Goal: Task Accomplishment & Management: Complete application form

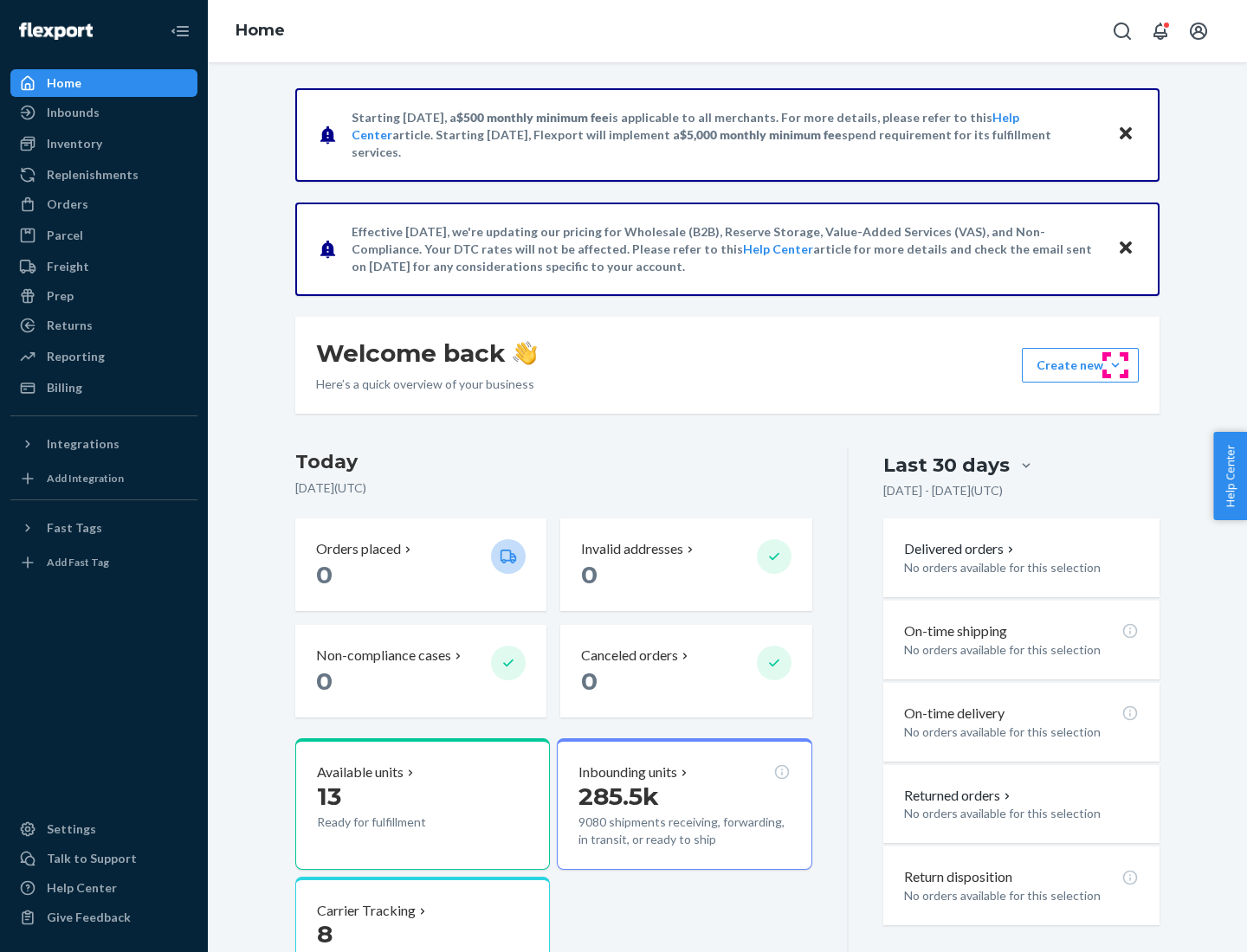
click at [1115, 366] on button "Create new Create new inbound Create new order Create new product" at bounding box center [1080, 365] width 117 height 35
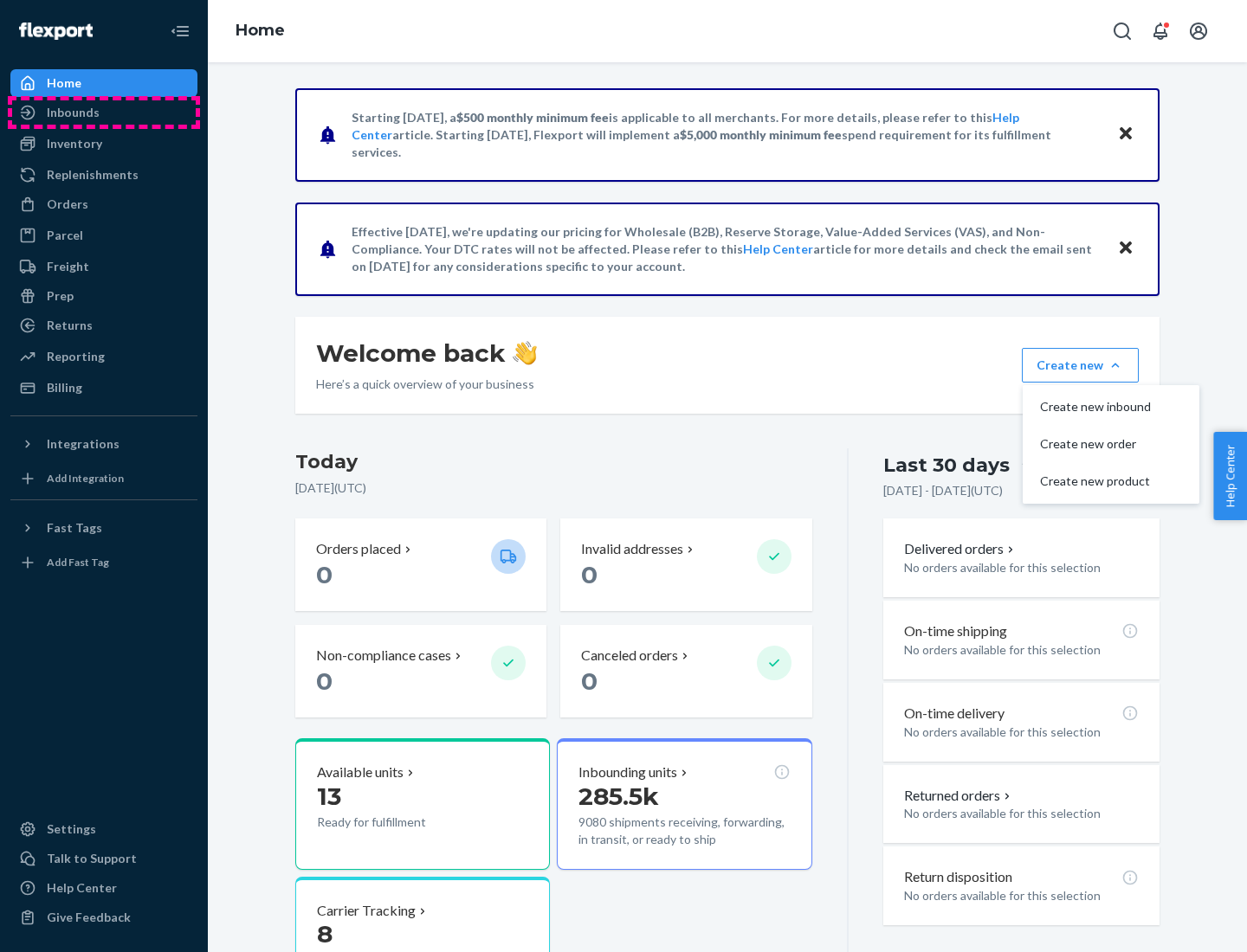
click at [104, 113] on div "Inbounds" at bounding box center [104, 113] width 184 height 25
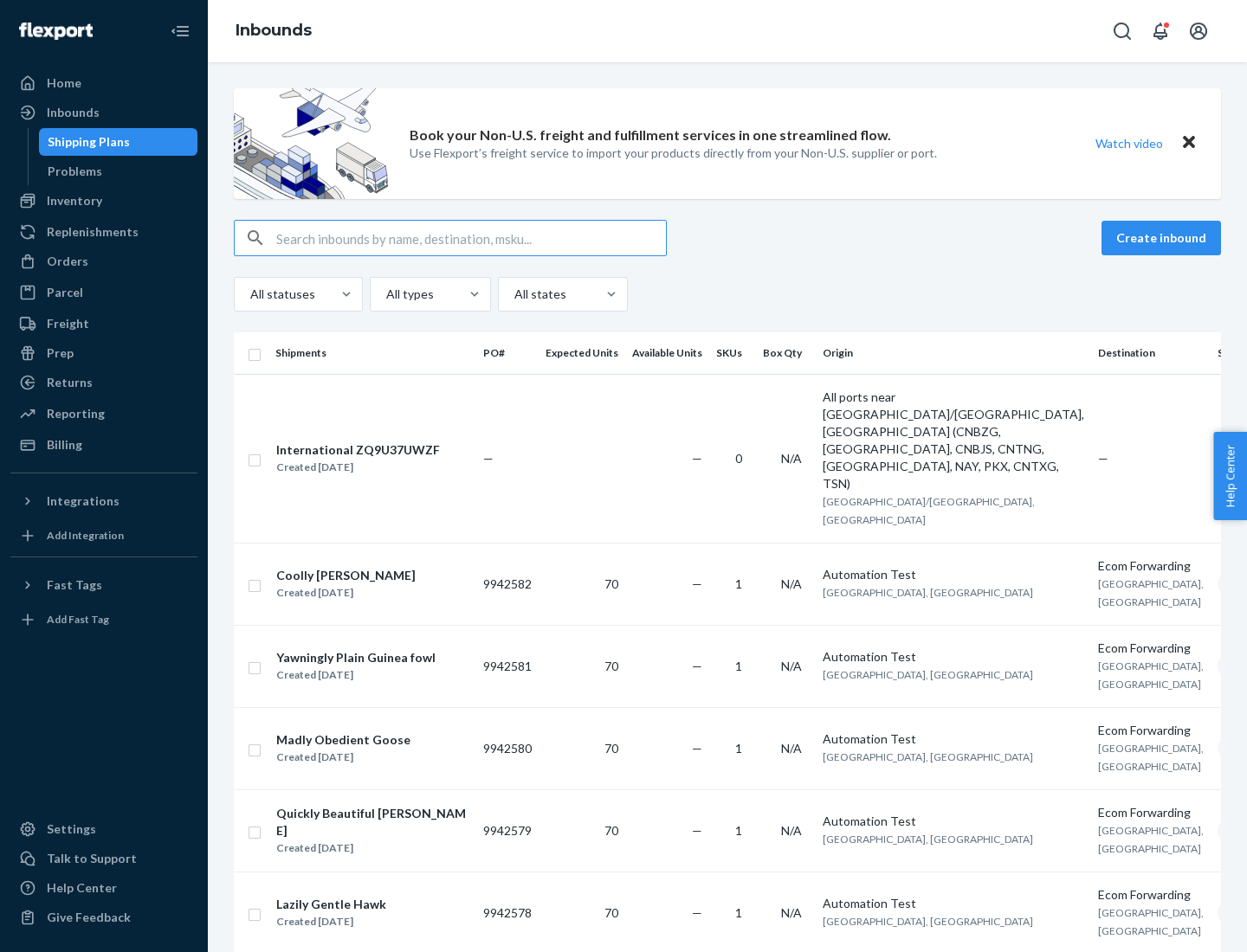
click at [1164, 238] on button "Create inbound" at bounding box center [1162, 238] width 119 height 35
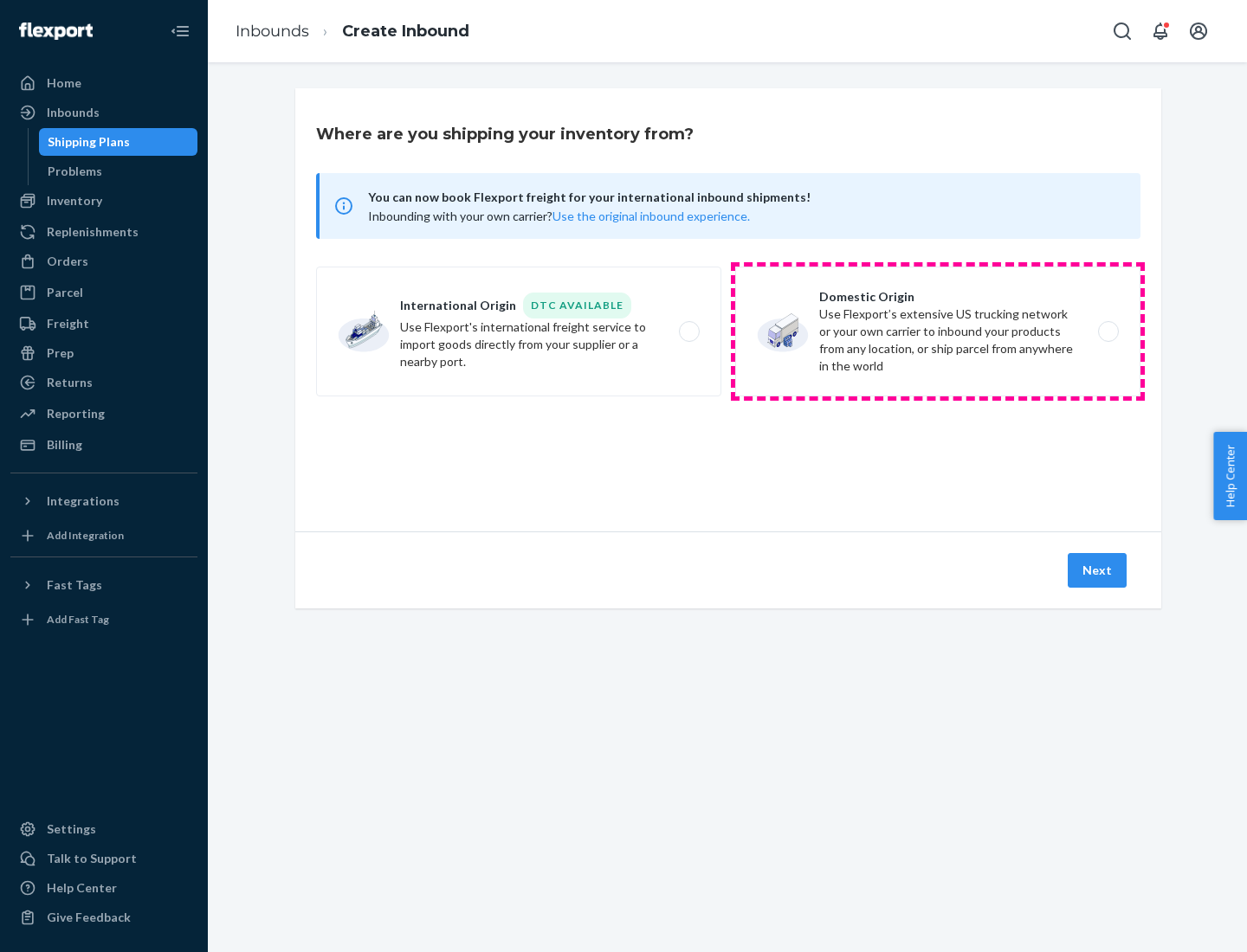
click at [938, 332] on label "Domestic Origin Use Flexport’s extensive US trucking network or your own carrie…" at bounding box center [938, 332] width 406 height 130
click at [1108, 332] on input "Domestic Origin Use Flexport’s extensive US trucking network or your own carrie…" at bounding box center [1113, 332] width 11 height 11
radio input "true"
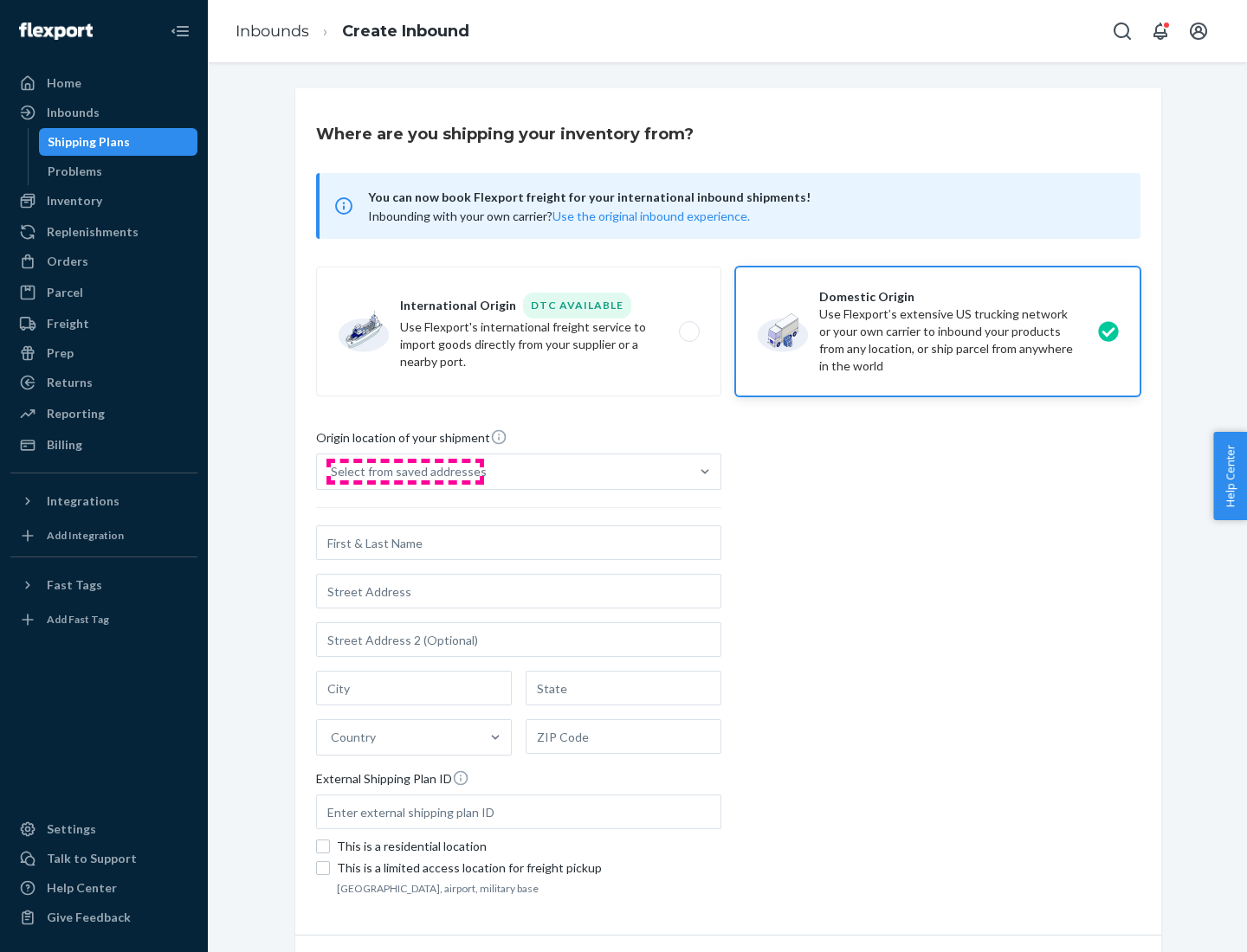
click at [405, 472] on div "Select from saved addresses" at bounding box center [408, 472] width 156 height 17
click at [333, 472] on input "Select from saved addresses" at bounding box center [332, 472] width 2 height 17
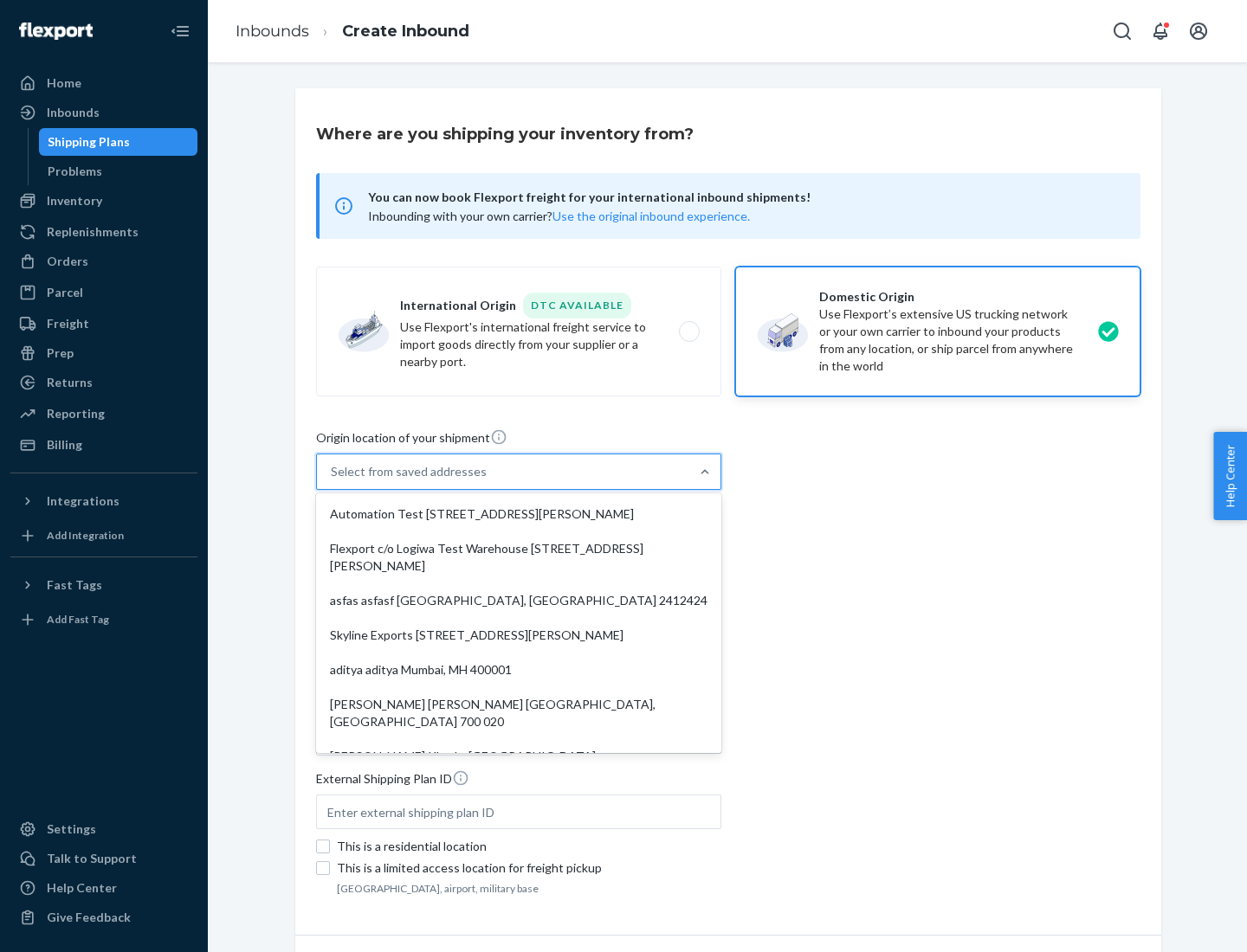
scroll to position [7, 0]
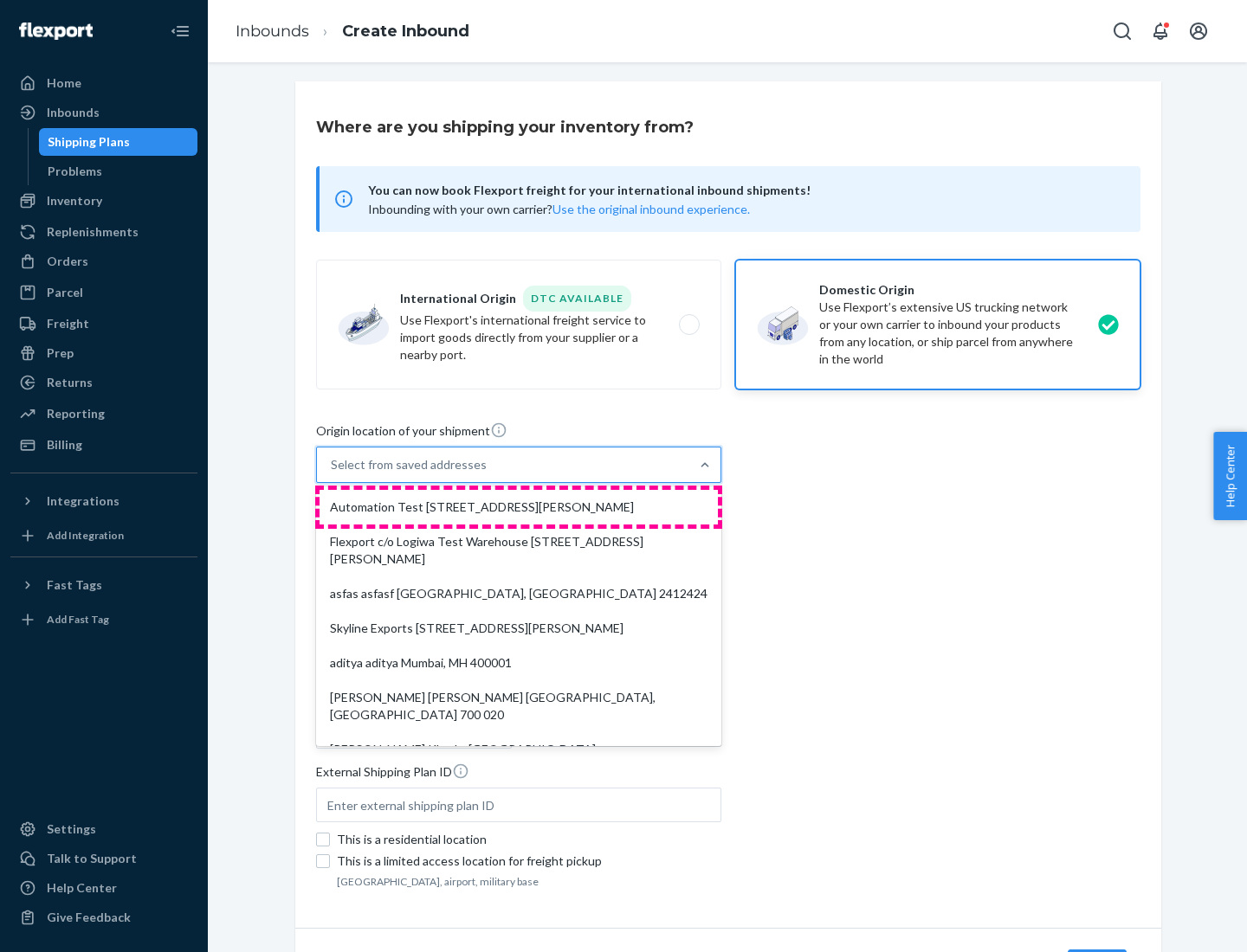
click at [518, 508] on div "Automation Test [STREET_ADDRESS][PERSON_NAME]" at bounding box center [518, 507] width 398 height 35
click at [333, 474] on input "option Automation Test [STREET_ADDRESS][PERSON_NAME]. 9 results available. Use …" at bounding box center [332, 465] width 2 height 17
type input "Automation Test"
type input "9th Floor"
type input "[GEOGRAPHIC_DATA]"
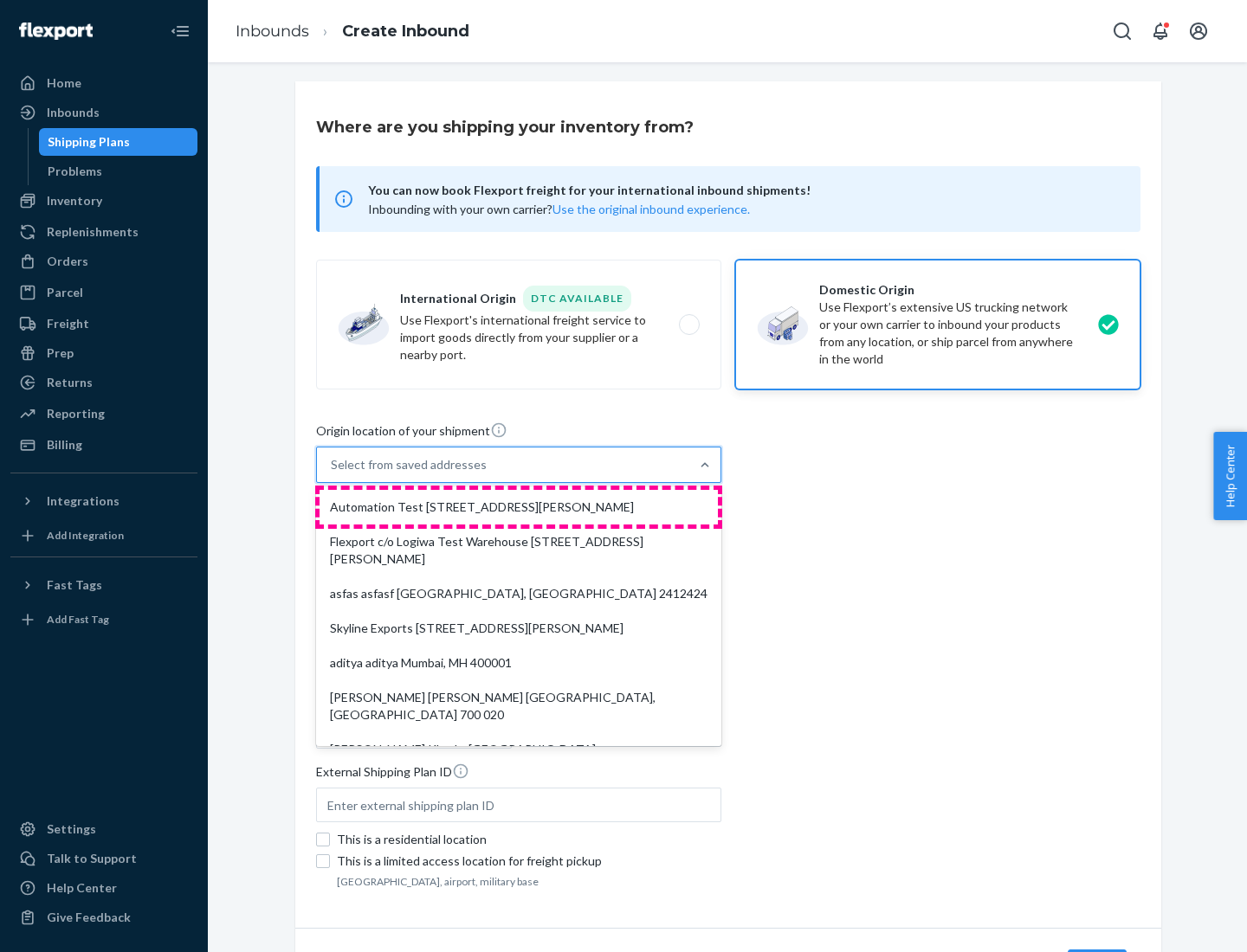
type input "CA"
type input "94104"
type input "[STREET_ADDRESS][PERSON_NAME]"
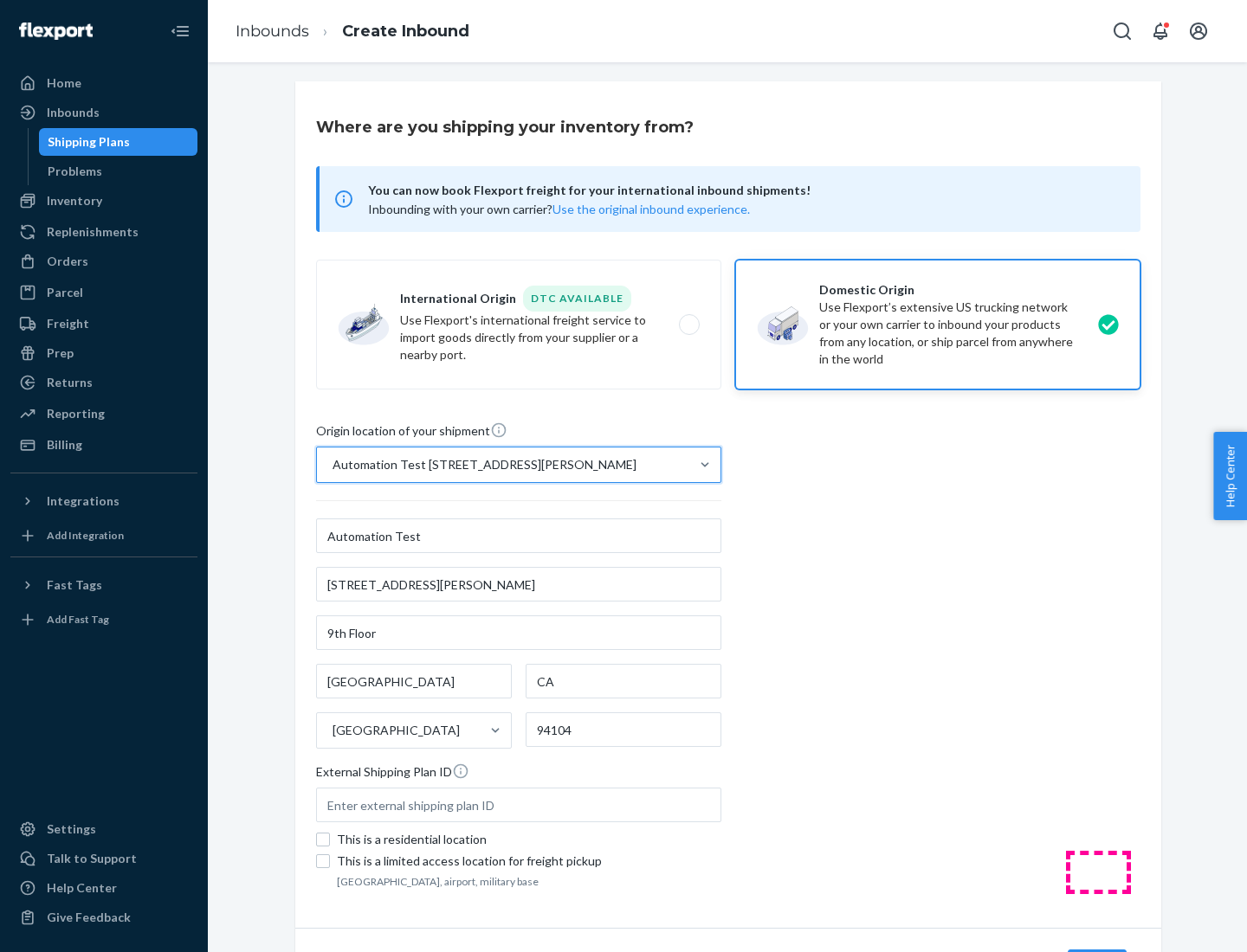
scroll to position [101, 0]
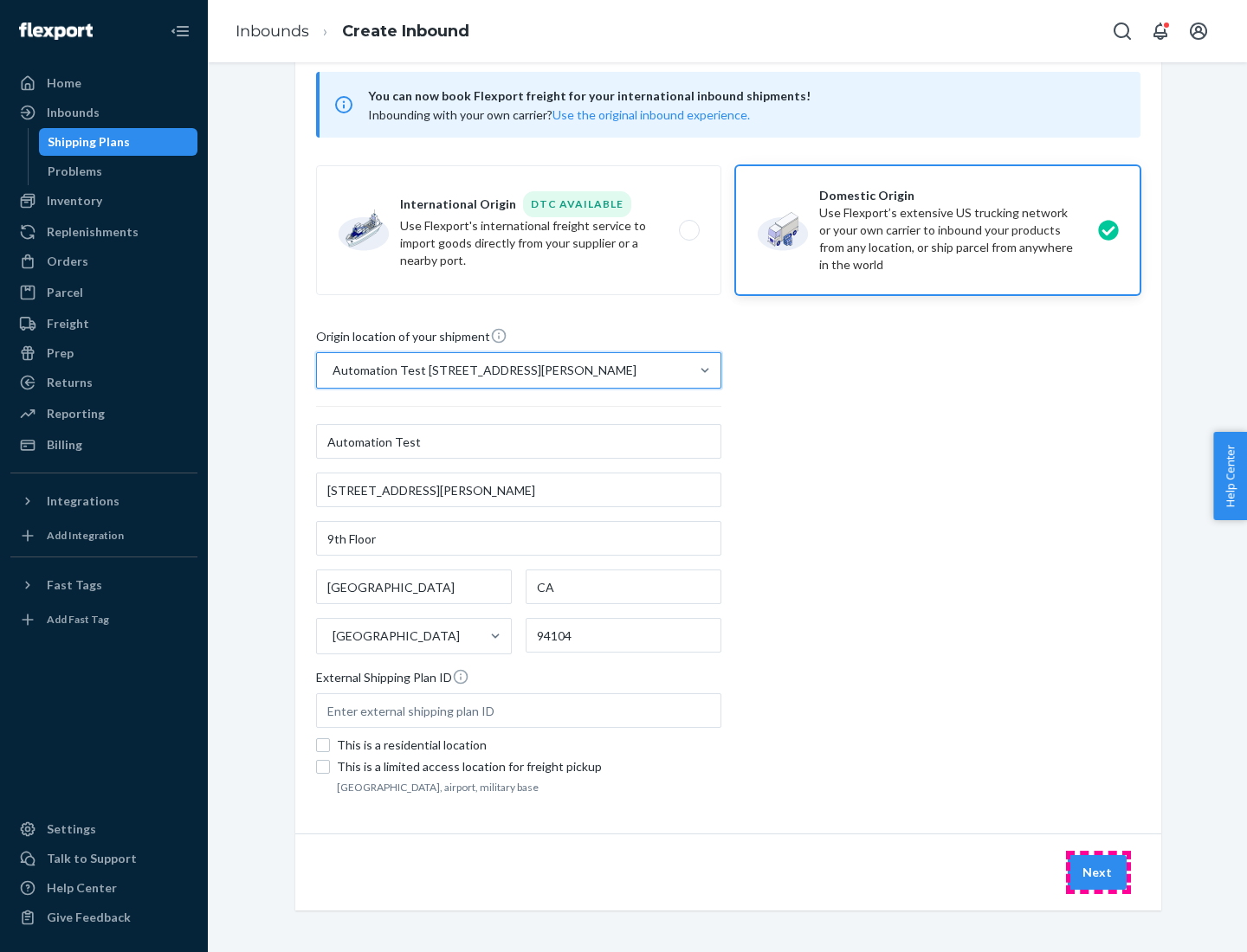
click at [1098, 872] on button "Next" at bounding box center [1097, 872] width 59 height 35
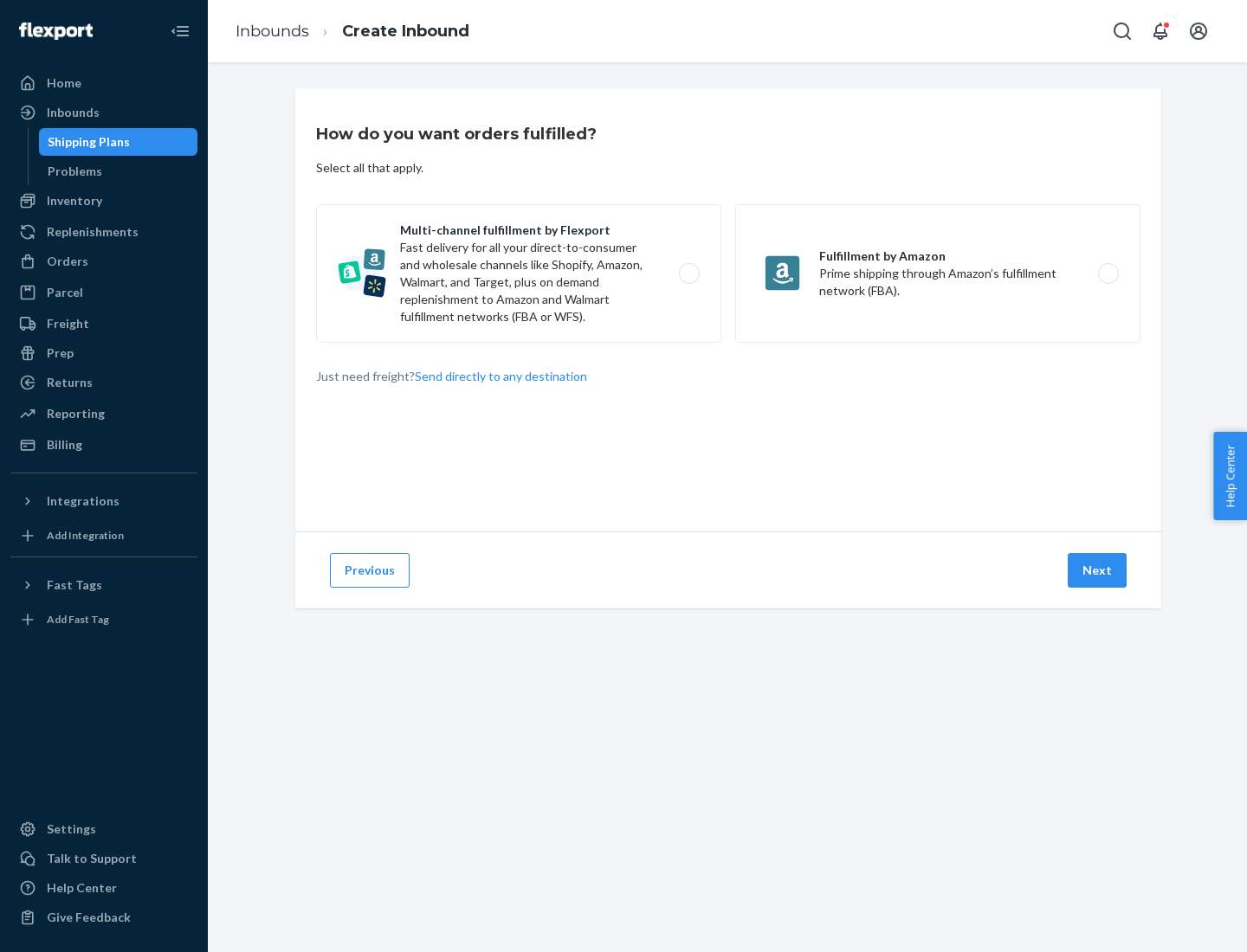
click at [518, 274] on label "Multi-channel fulfillment by Flexport Fast delivery for all your direct-to-cons…" at bounding box center [519, 274] width 406 height 138
click at [689, 274] on input "Multi-channel fulfillment by Flexport Fast delivery for all your direct-to-cons…" at bounding box center [695, 274] width 11 height 11
radio input "true"
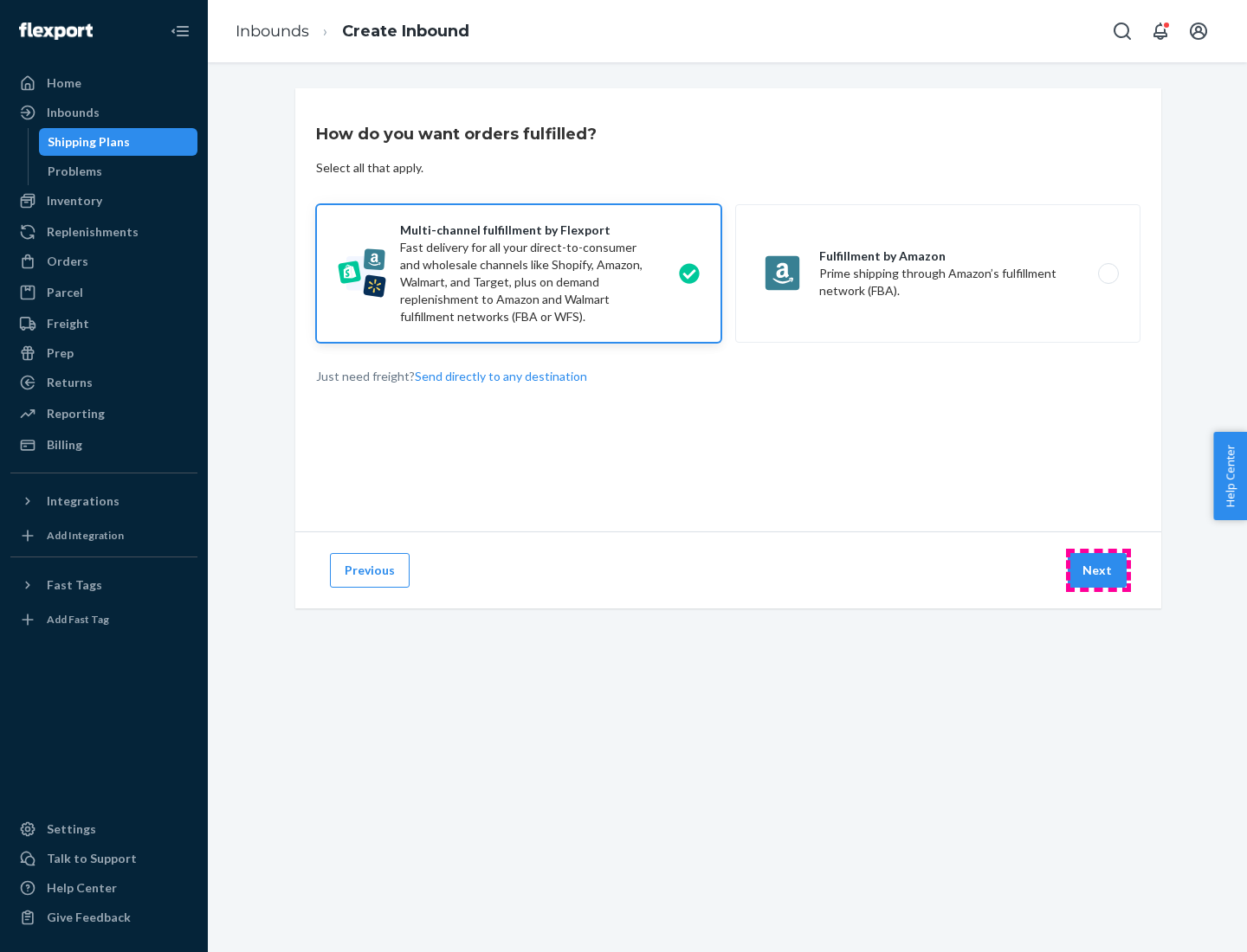
click at [1098, 570] on button "Next" at bounding box center [1097, 570] width 59 height 35
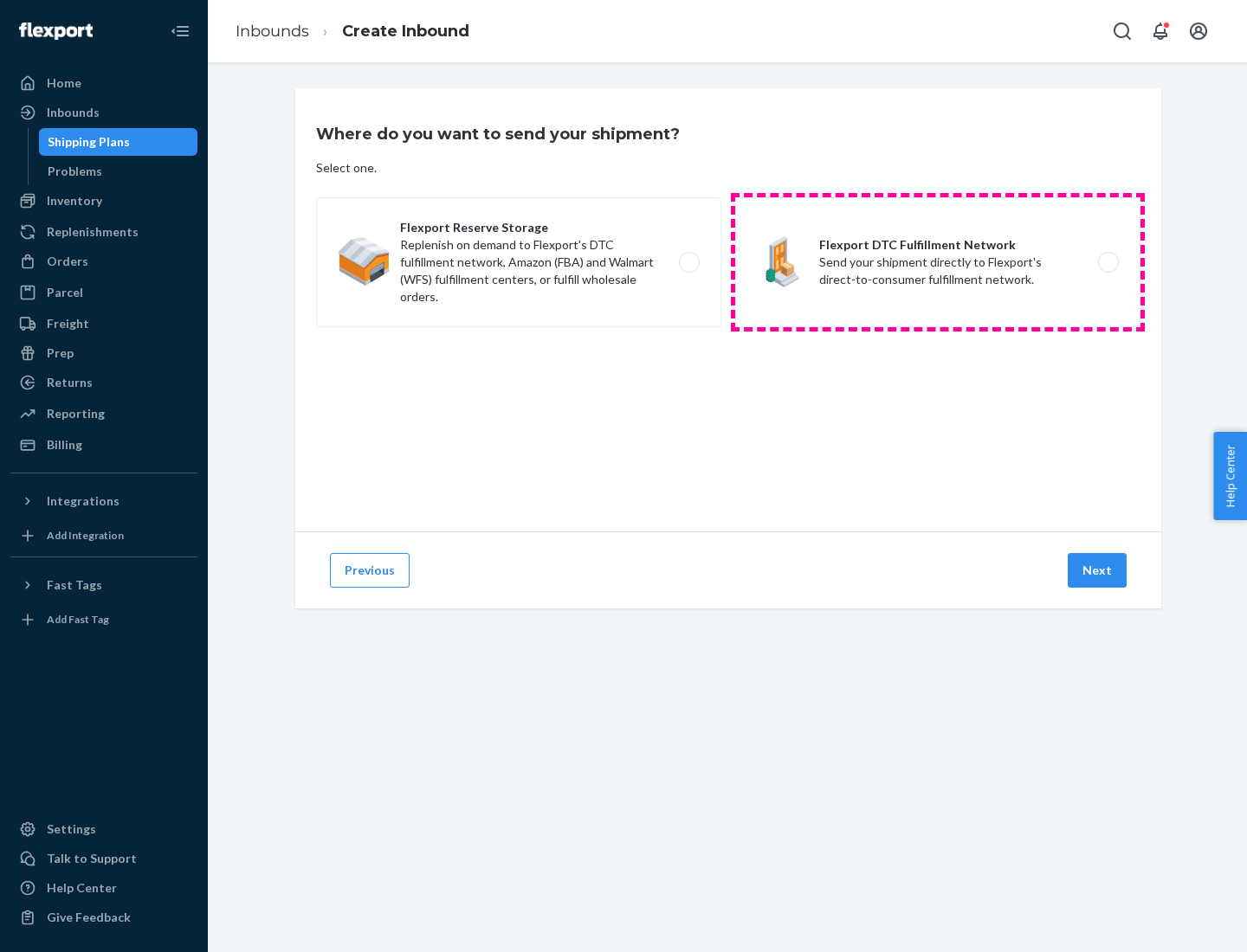
click at [938, 262] on label "Flexport DTC Fulfillment Network Send your shipment directly to Flexport's dire…" at bounding box center [938, 261] width 406 height 130
click at [1108, 262] on input "Flexport DTC Fulfillment Network Send your shipment directly to Flexport's dire…" at bounding box center [1113, 262] width 11 height 11
radio input "true"
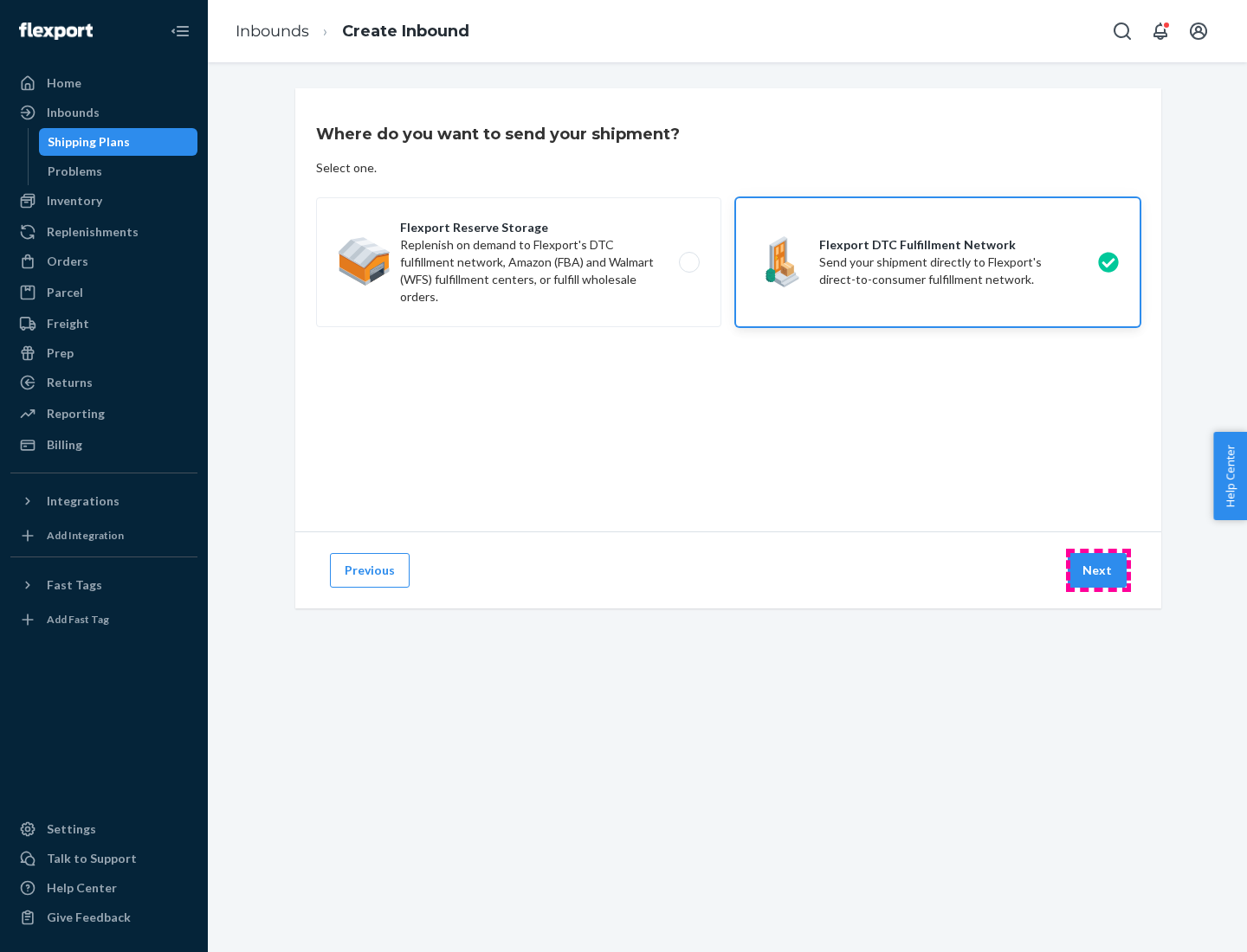
click at [1098, 570] on button "Next" at bounding box center [1097, 570] width 59 height 35
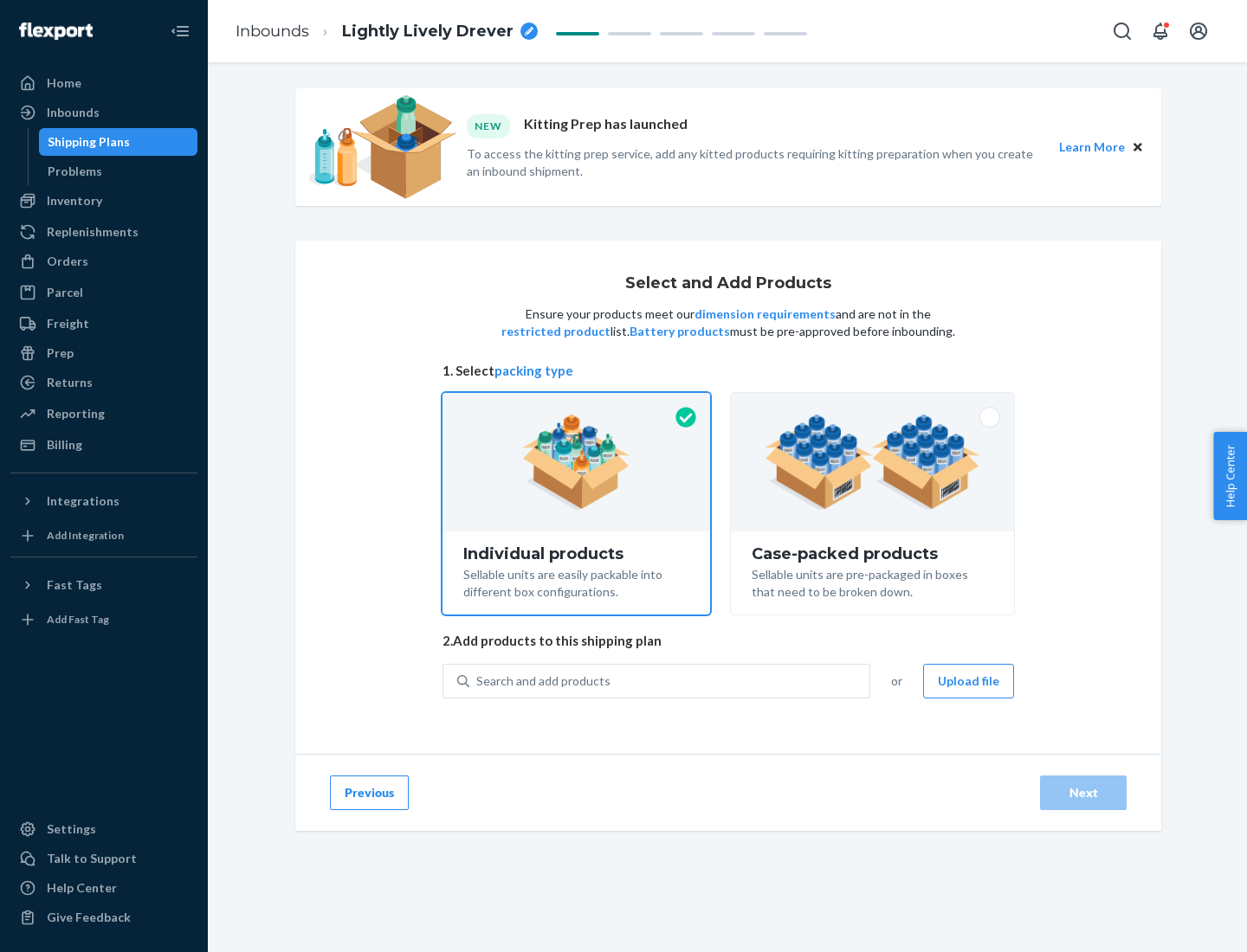
click at [873, 462] on img at bounding box center [873, 462] width 216 height 96
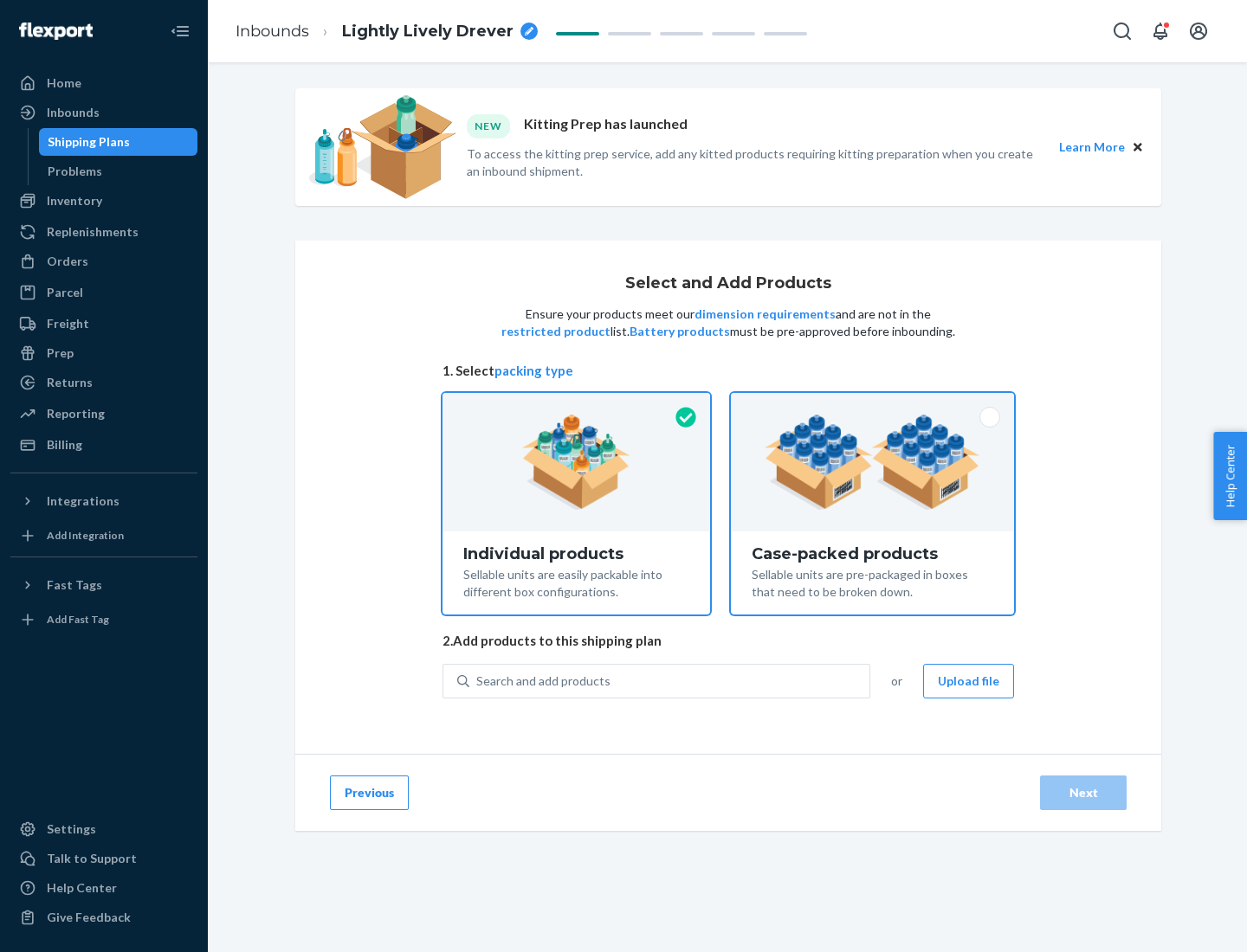
click at [873, 404] on input "Case-packed products Sellable units are pre-packaged in boxes that need to be b…" at bounding box center [873, 399] width 11 height 11
radio input "true"
radio input "false"
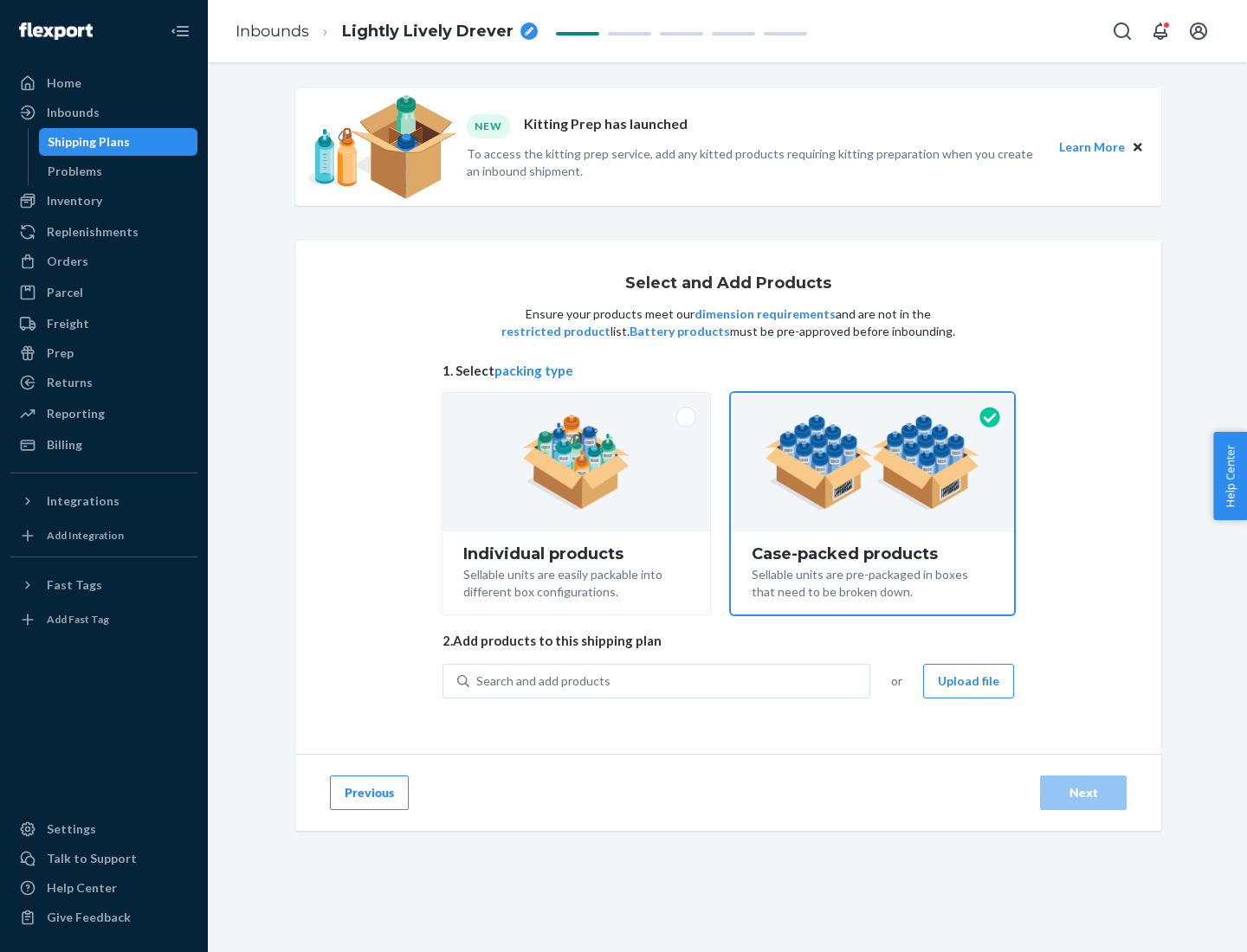
click at [670, 680] on div "Search and add products" at bounding box center [669, 681] width 400 height 31
click at [479, 680] on input "Search and add products" at bounding box center [478, 681] width 2 height 17
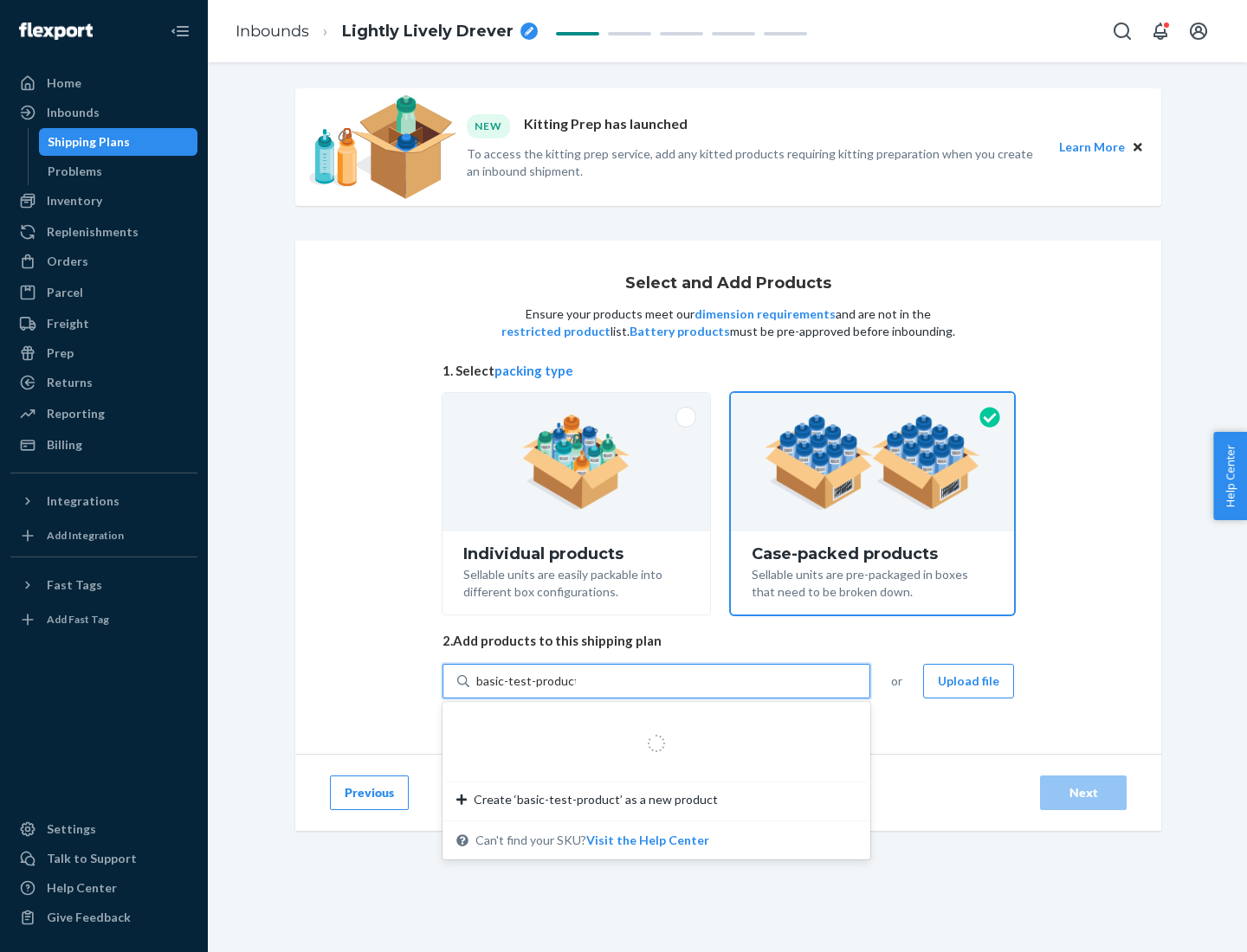
type input "basic-test-product-1"
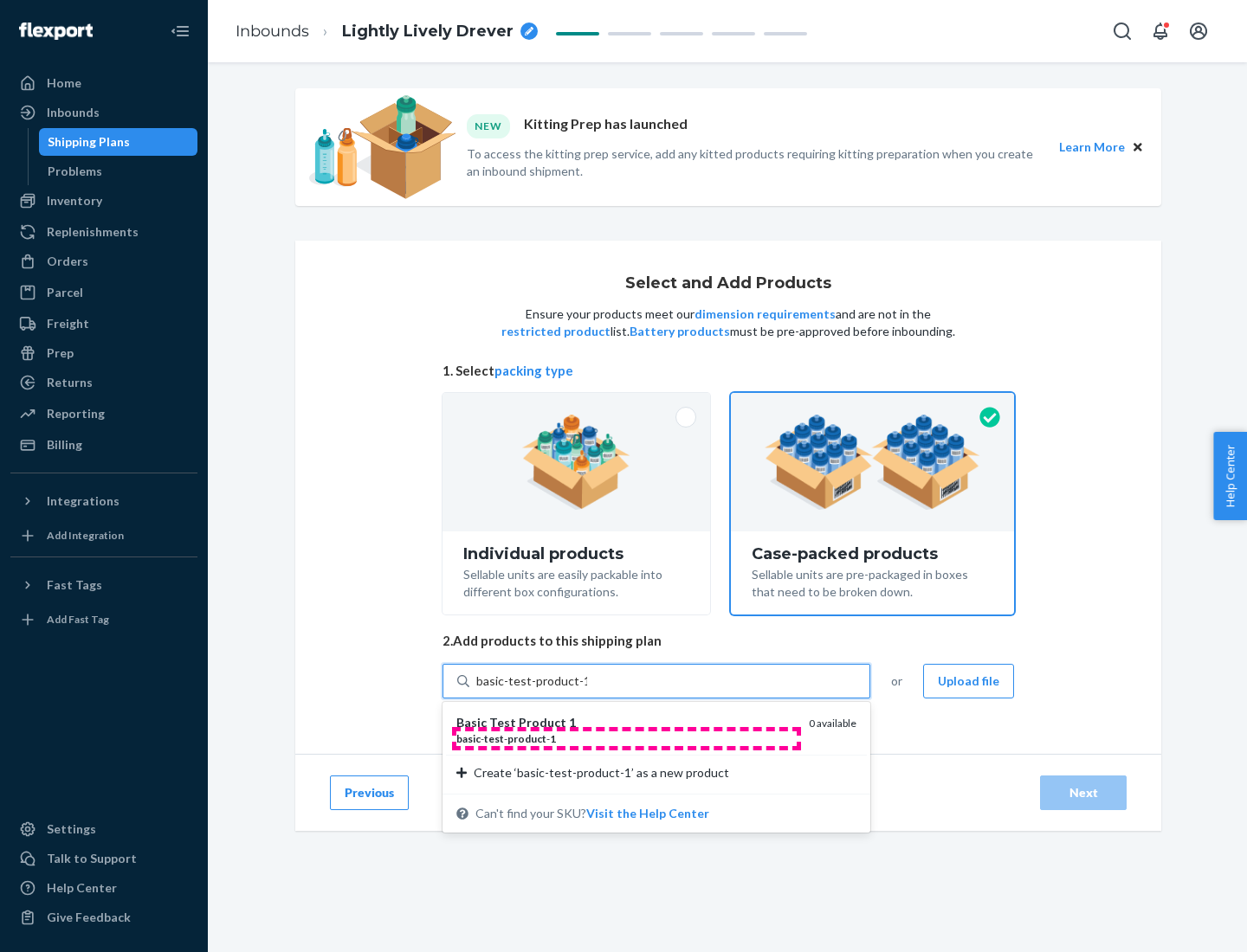
click at [626, 739] on div "basic - test - product - 1" at bounding box center [625, 739] width 338 height 15
click at [587, 690] on input "basic-test-product-1" at bounding box center [532, 681] width 111 height 17
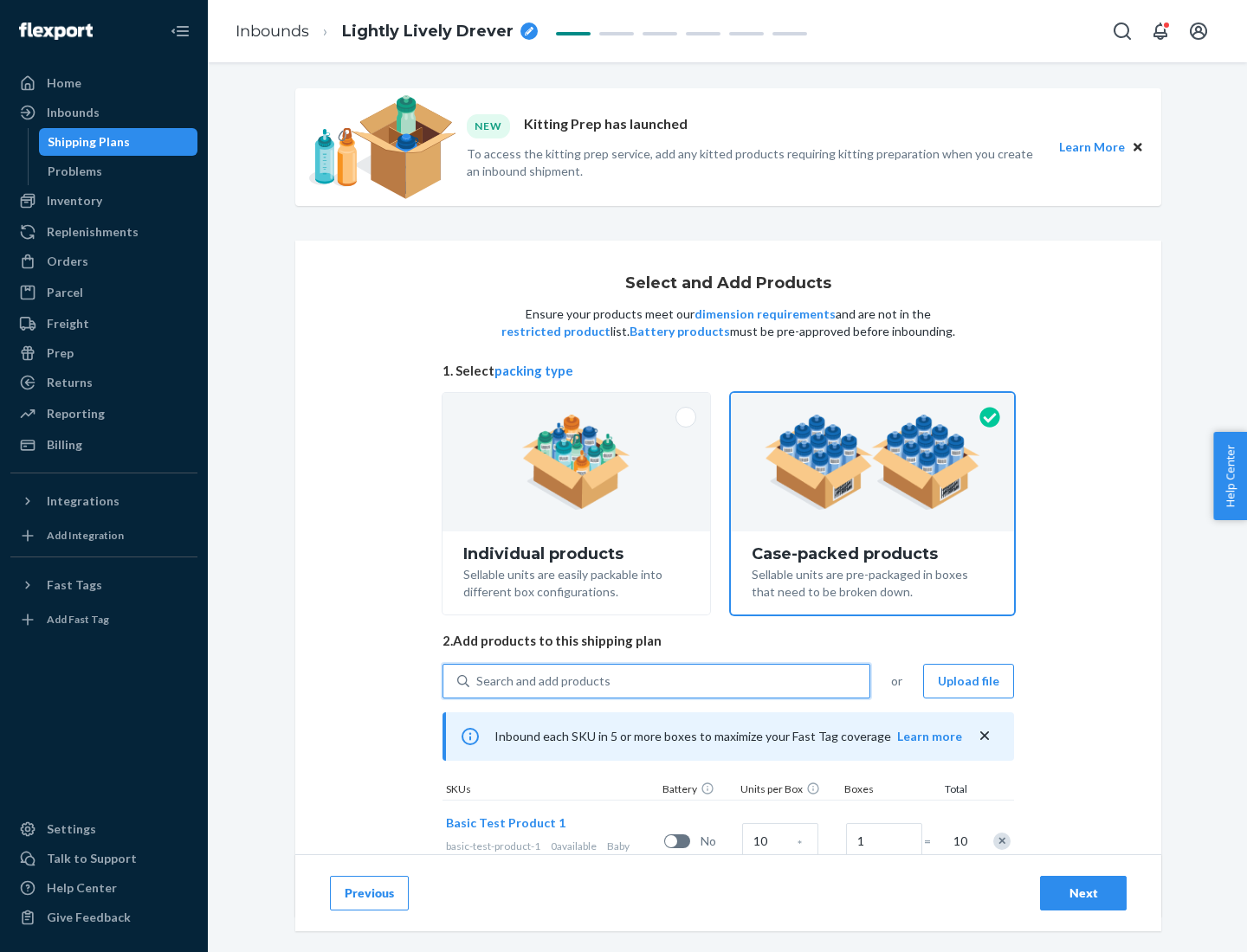
scroll to position [63, 0]
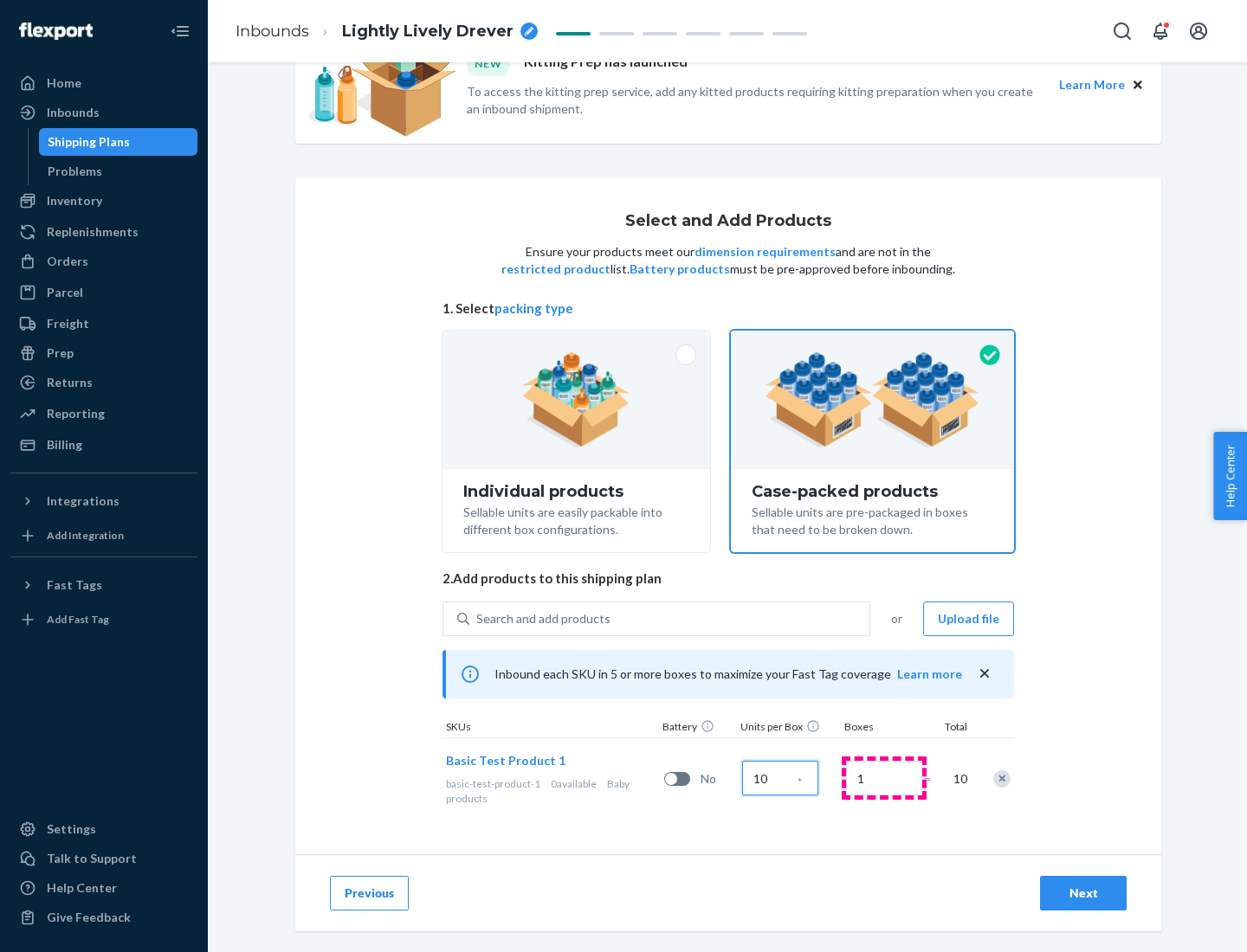
type input "10"
type input "7"
click at [1083, 893] on div "Next" at bounding box center [1083, 893] width 57 height 17
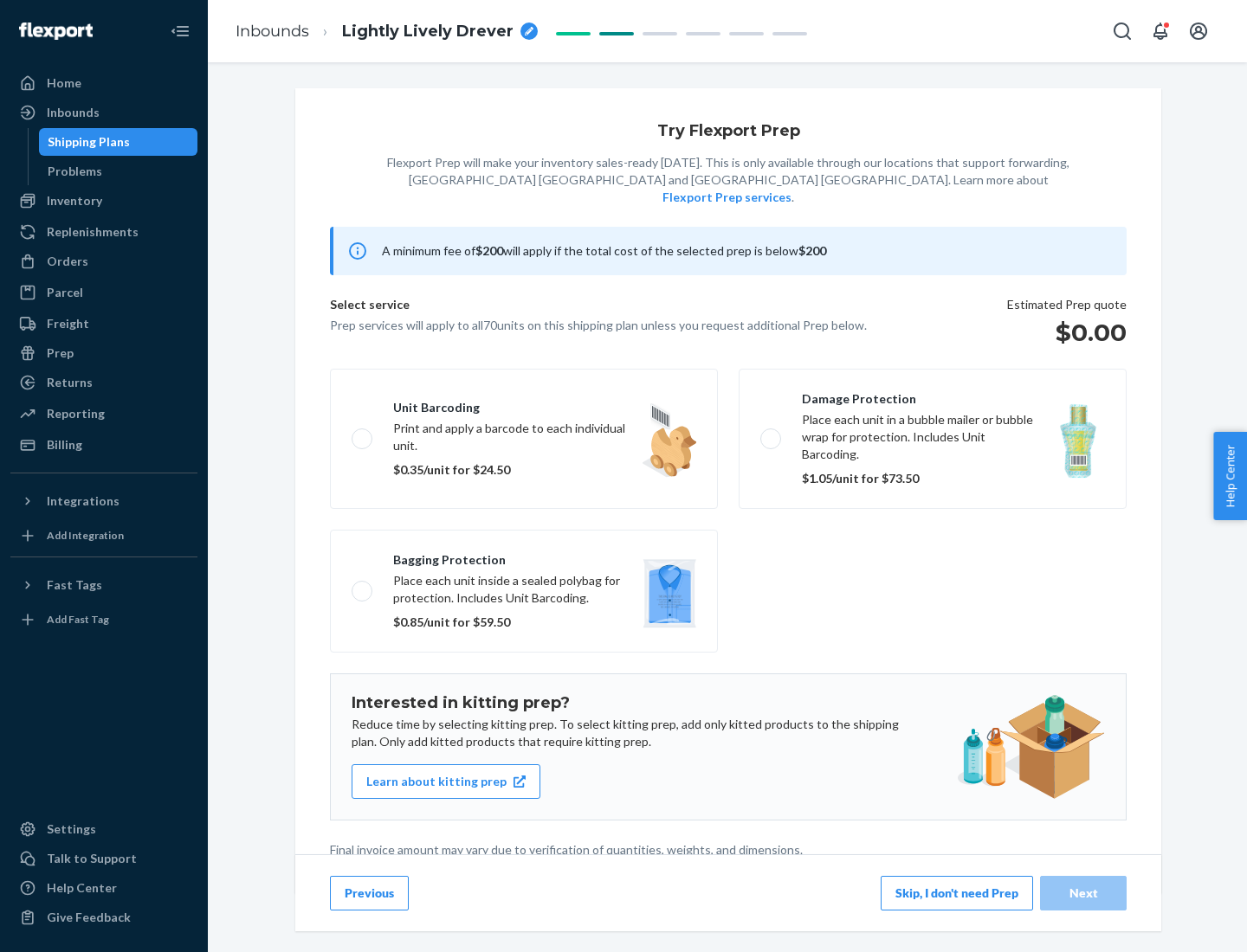
scroll to position [5, 0]
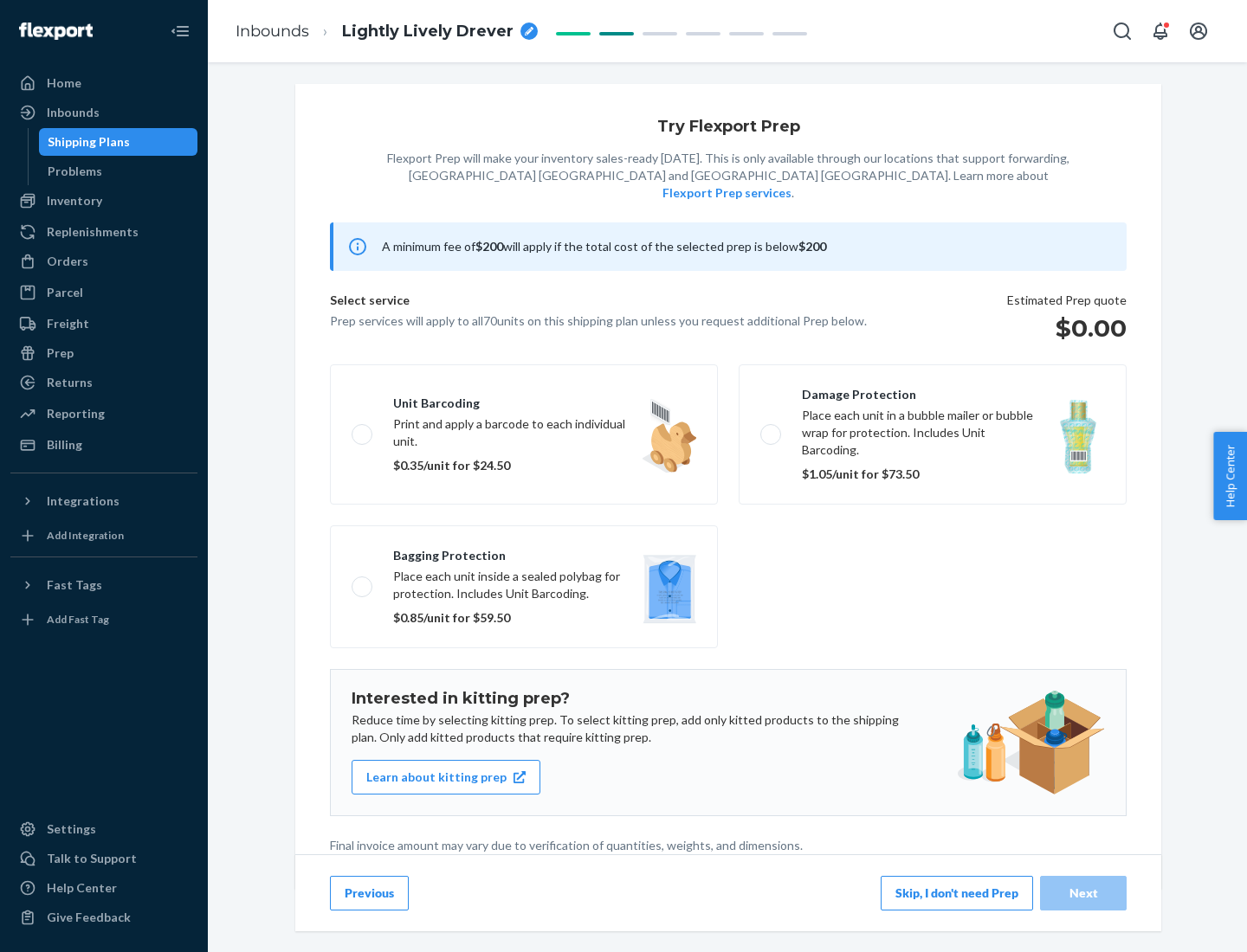
click at [524, 551] on label "Bagging protection Place each unit inside a sealed polybag for protection. Incl…" at bounding box center [523, 587] width 388 height 123
click at [363, 581] on input "Bagging protection Place each unit inside a sealed polybag for protection. Incl…" at bounding box center [357, 586] width 11 height 11
checkbox input "true"
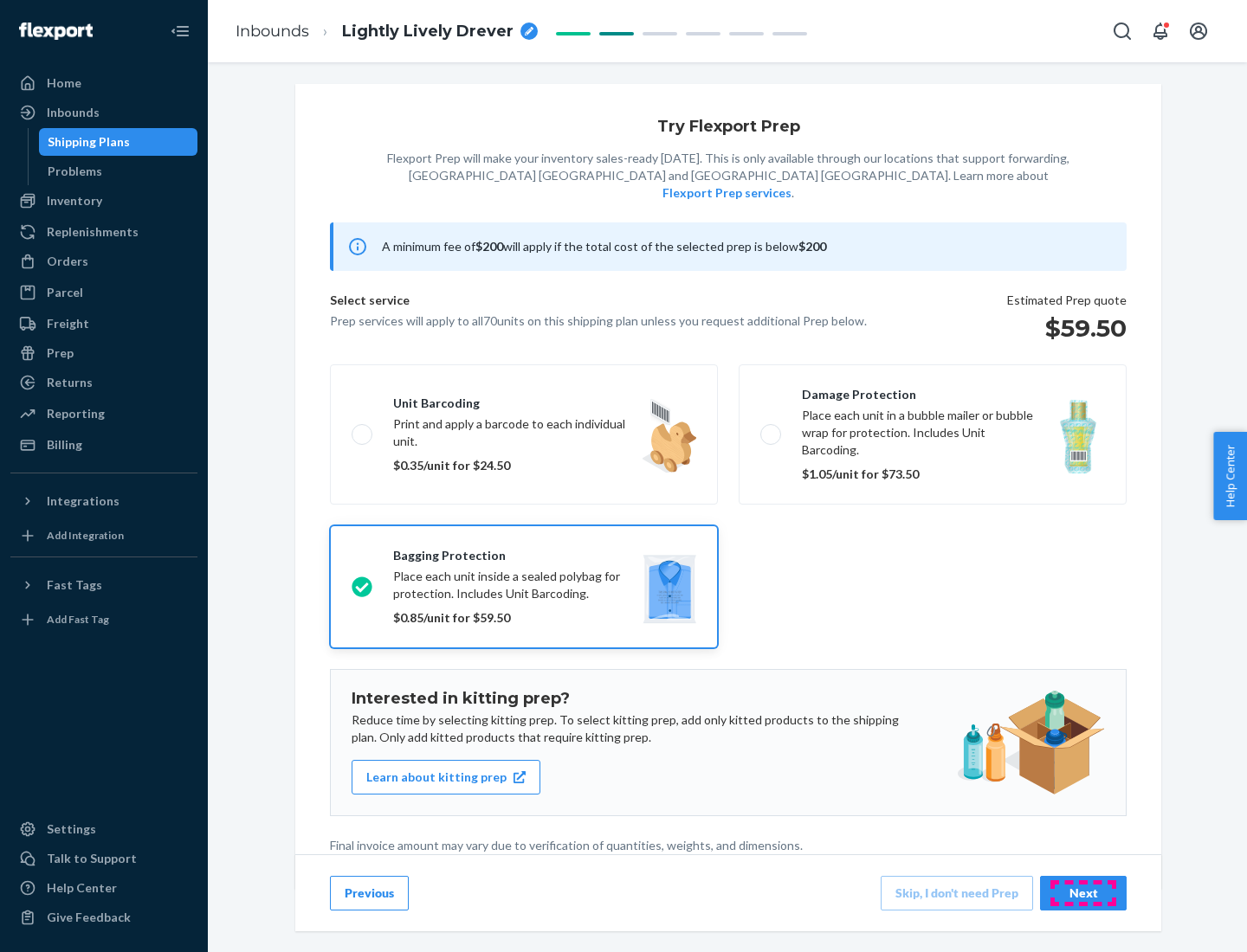
click at [1083, 892] on div "Next" at bounding box center [1083, 893] width 57 height 17
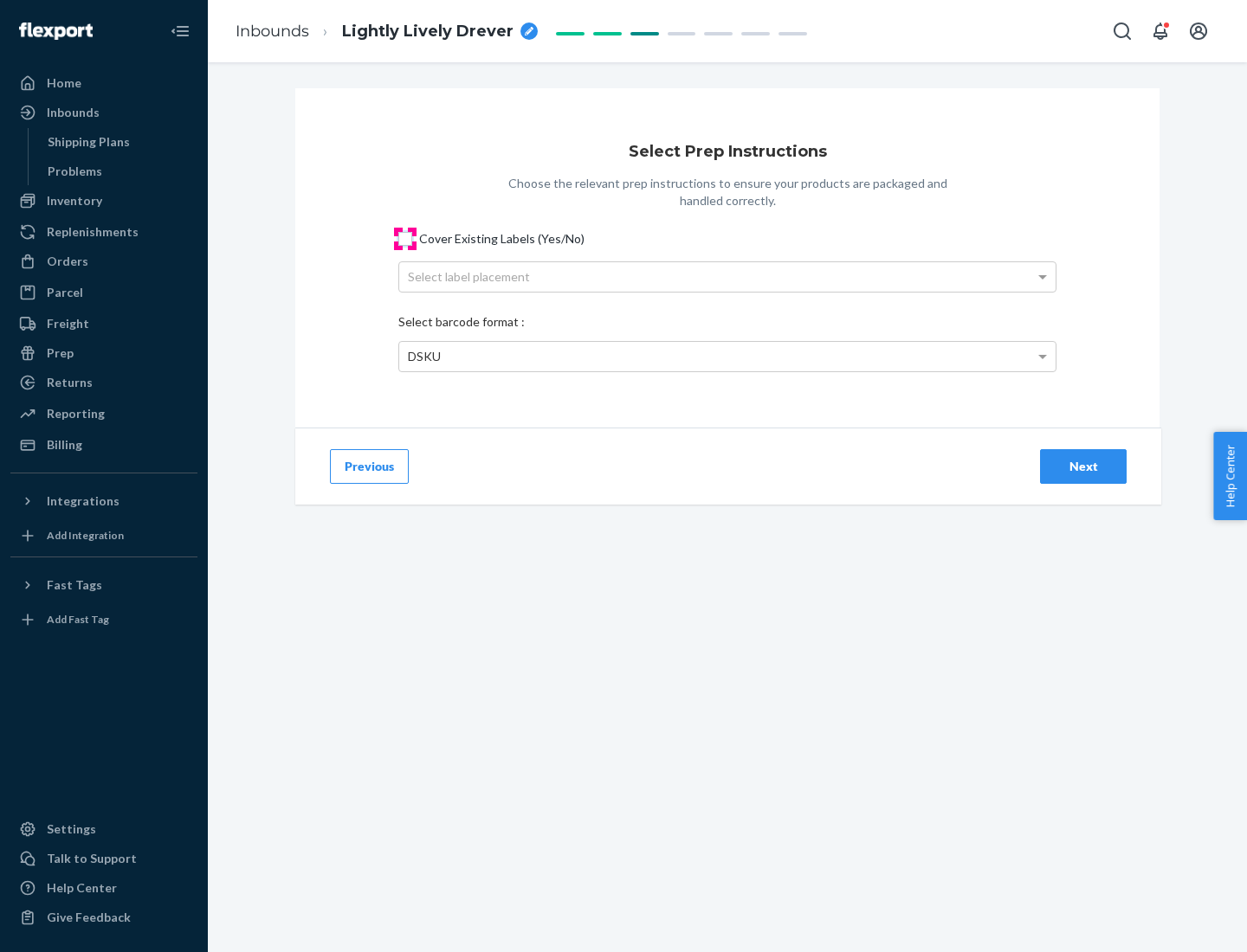
click at [406, 238] on input "Cover Existing Labels (Yes/No)" at bounding box center [405, 239] width 14 height 14
checkbox input "true"
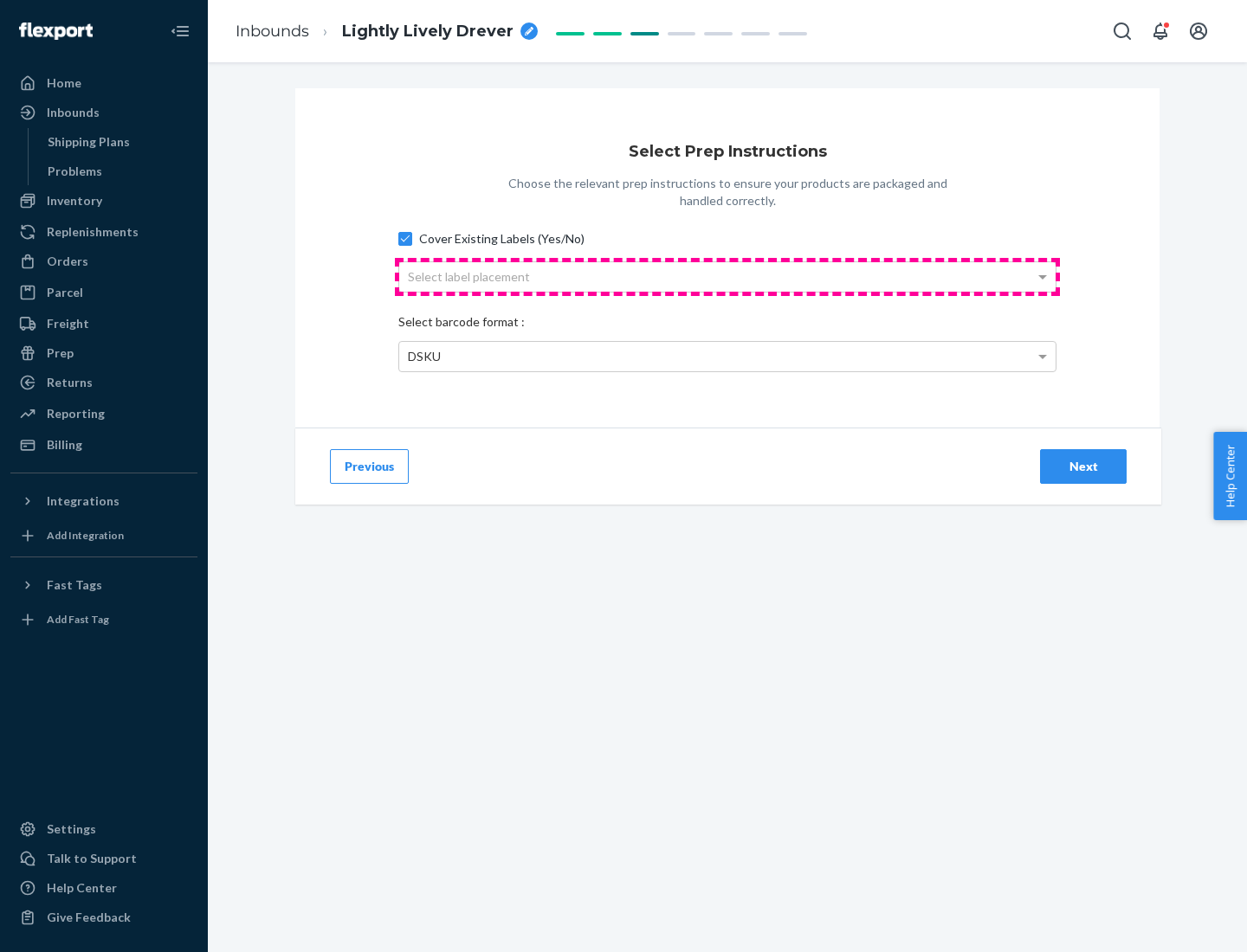
click at [728, 277] on div "Select label placement" at bounding box center [727, 277] width 657 height 29
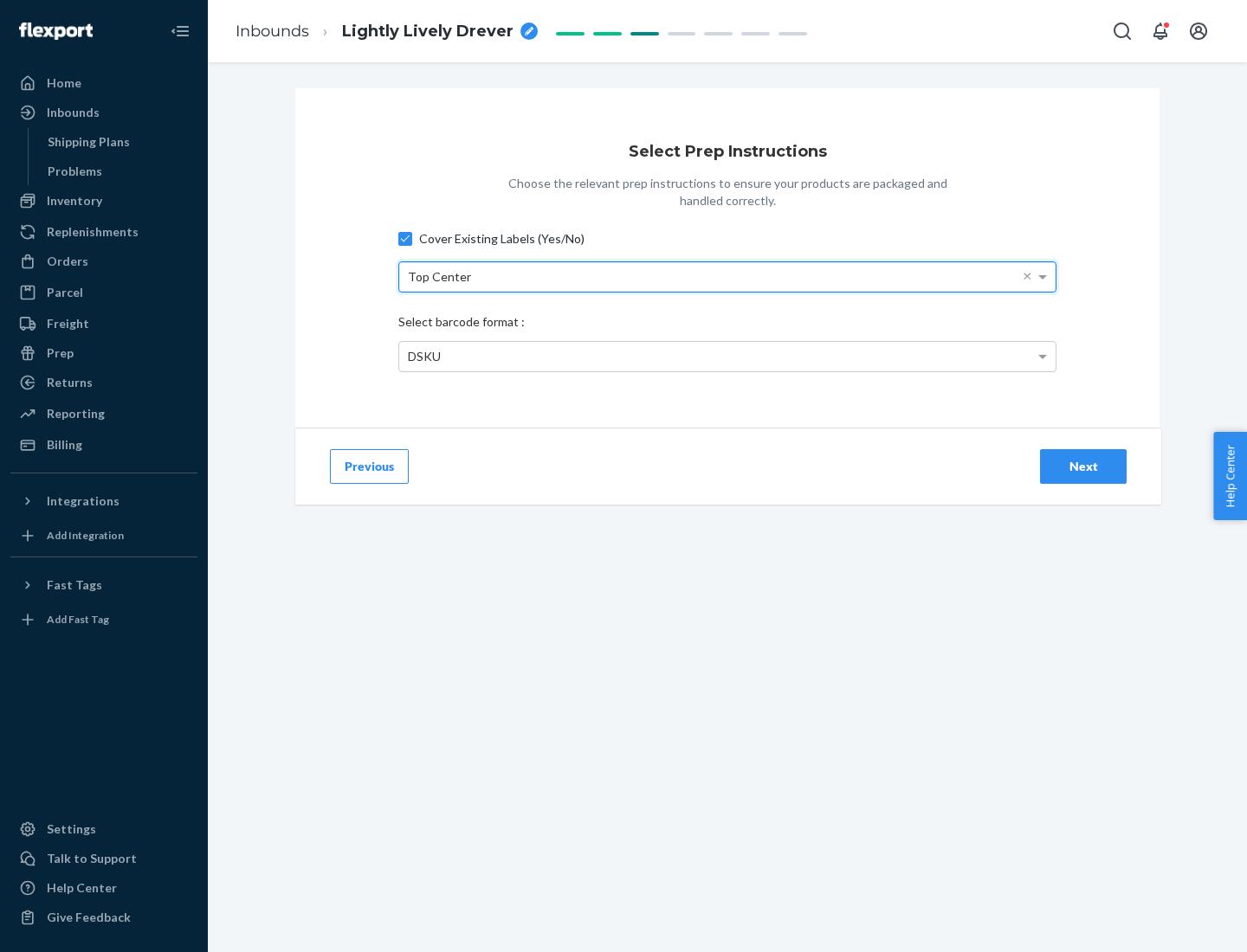
click at [728, 356] on div "DSKU" at bounding box center [727, 356] width 657 height 29
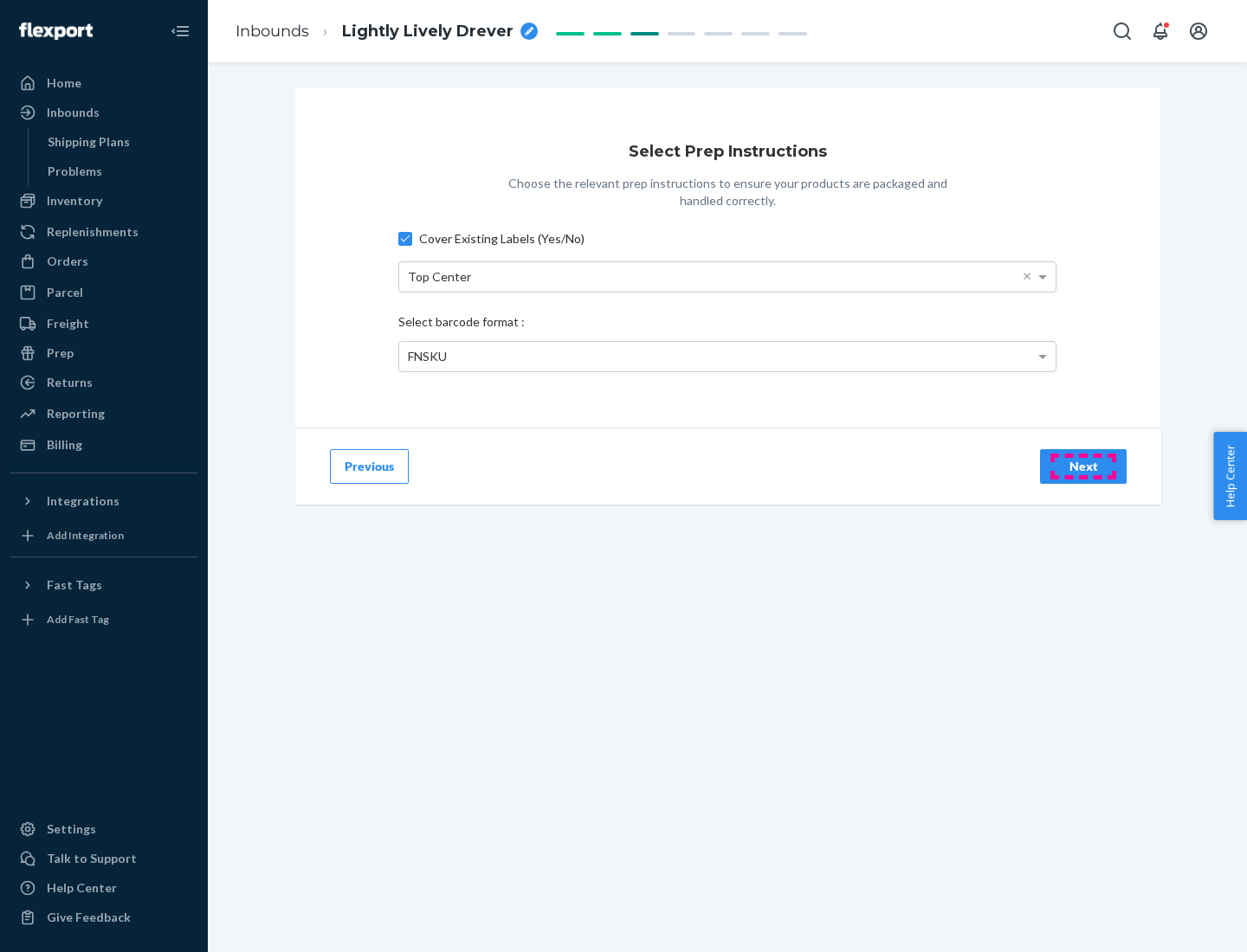
click at [1083, 466] on div "Next" at bounding box center [1083, 467] width 57 height 17
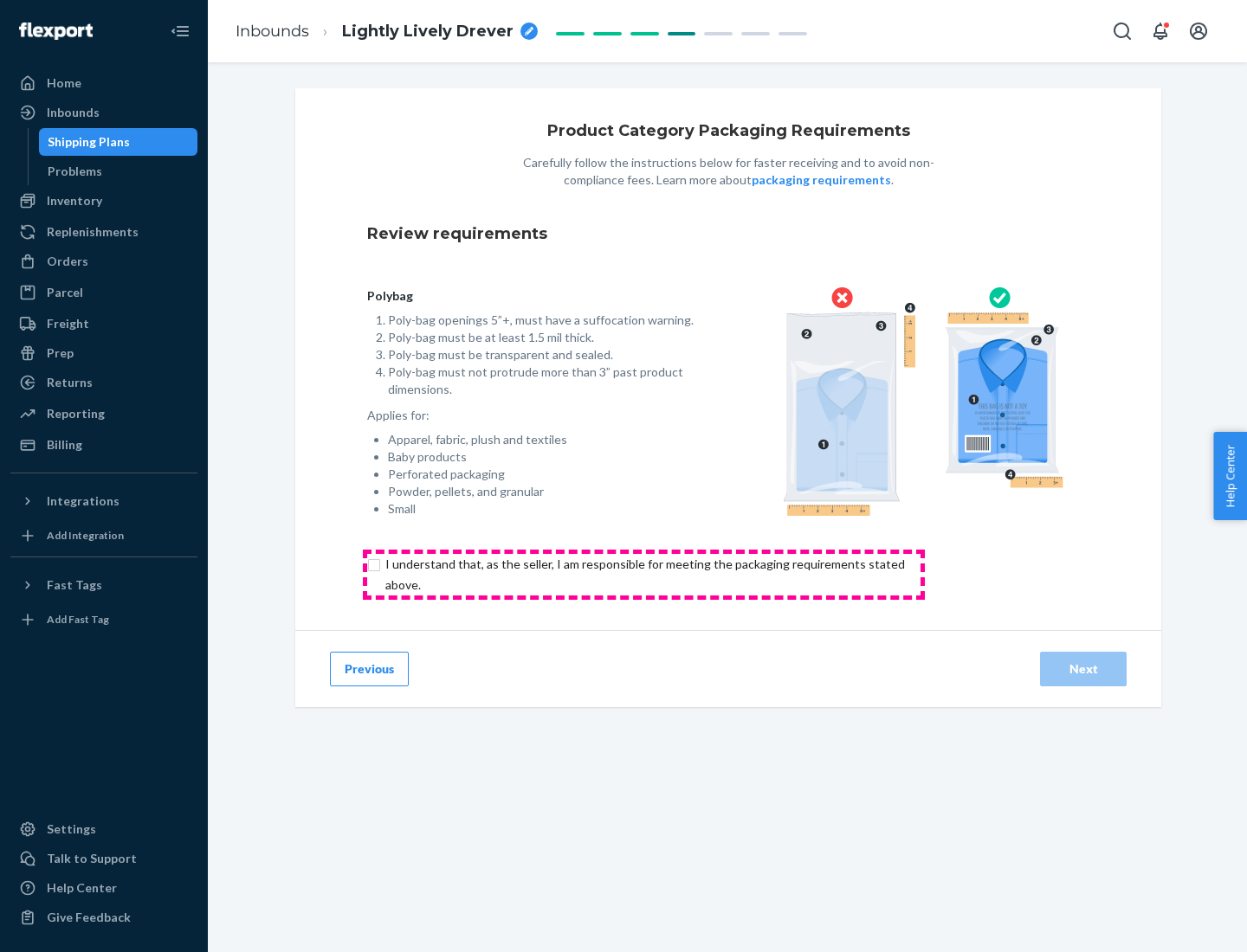
click at [643, 574] on input "checkbox" at bounding box center [656, 575] width 576 height 42
checkbox input "true"
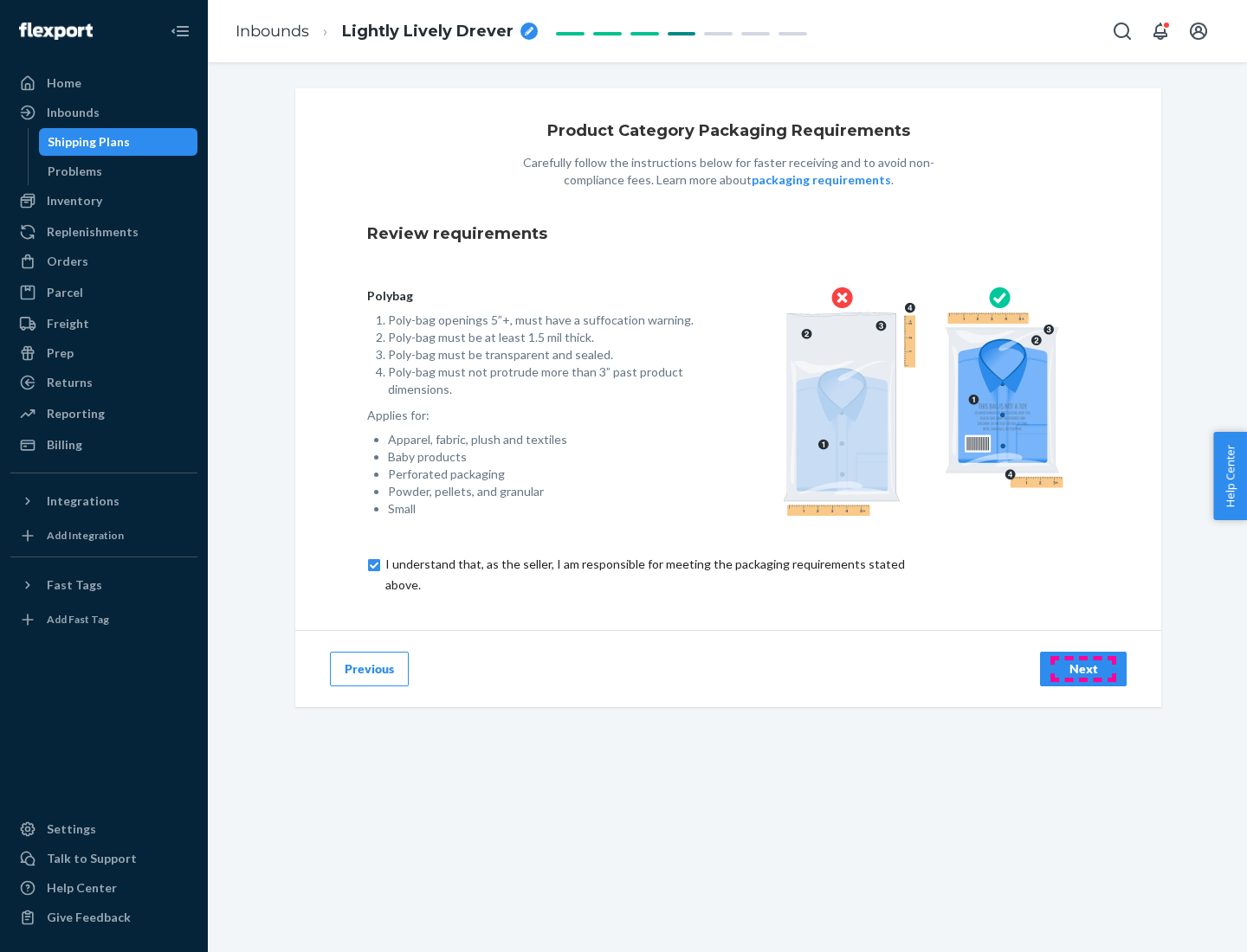
click at [1083, 669] on div "Next" at bounding box center [1083, 669] width 57 height 17
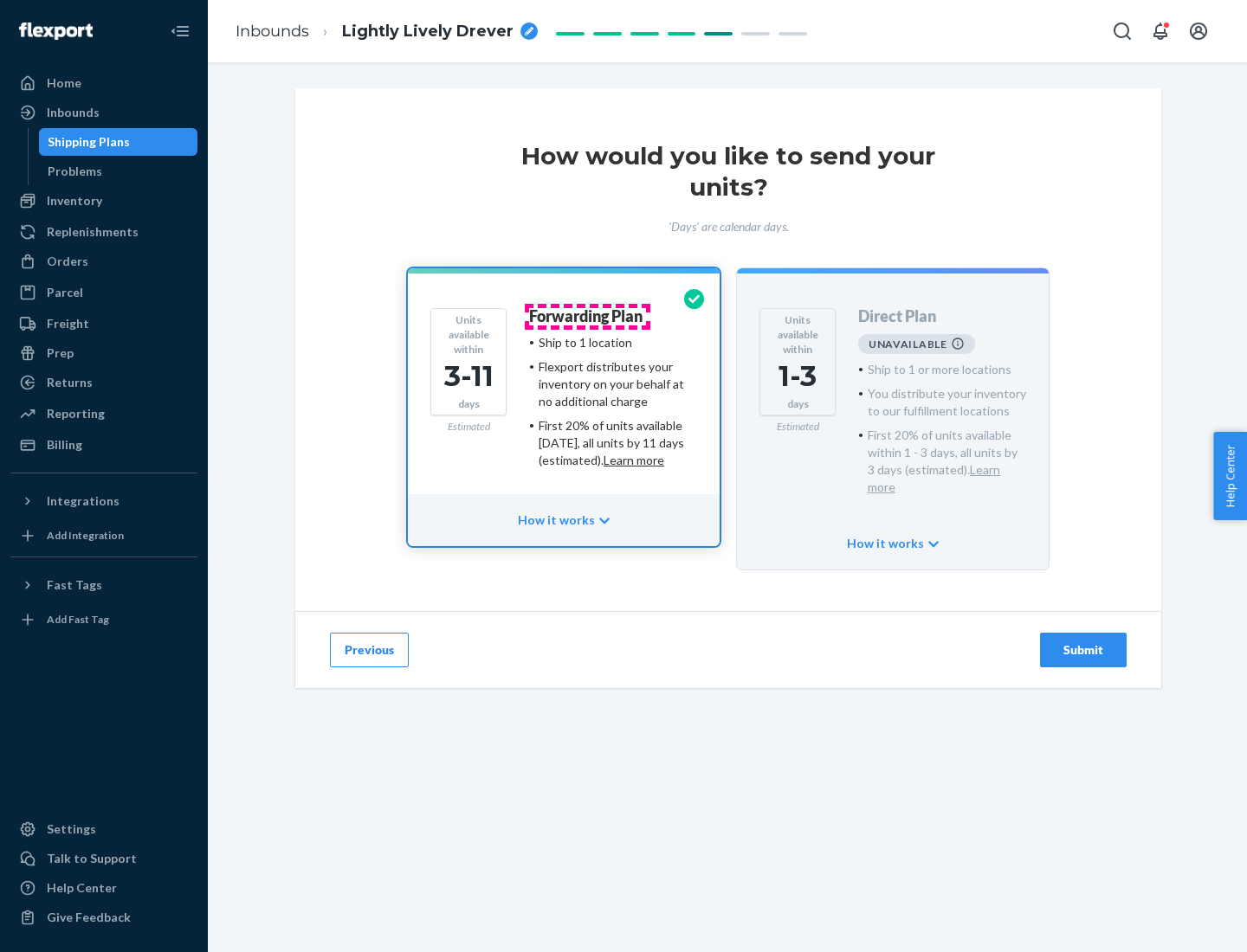
click at [587, 316] on h4 "Forwarding Plan" at bounding box center [586, 316] width 114 height 17
click at [1083, 641] on div "Submit" at bounding box center [1083, 650] width 57 height 17
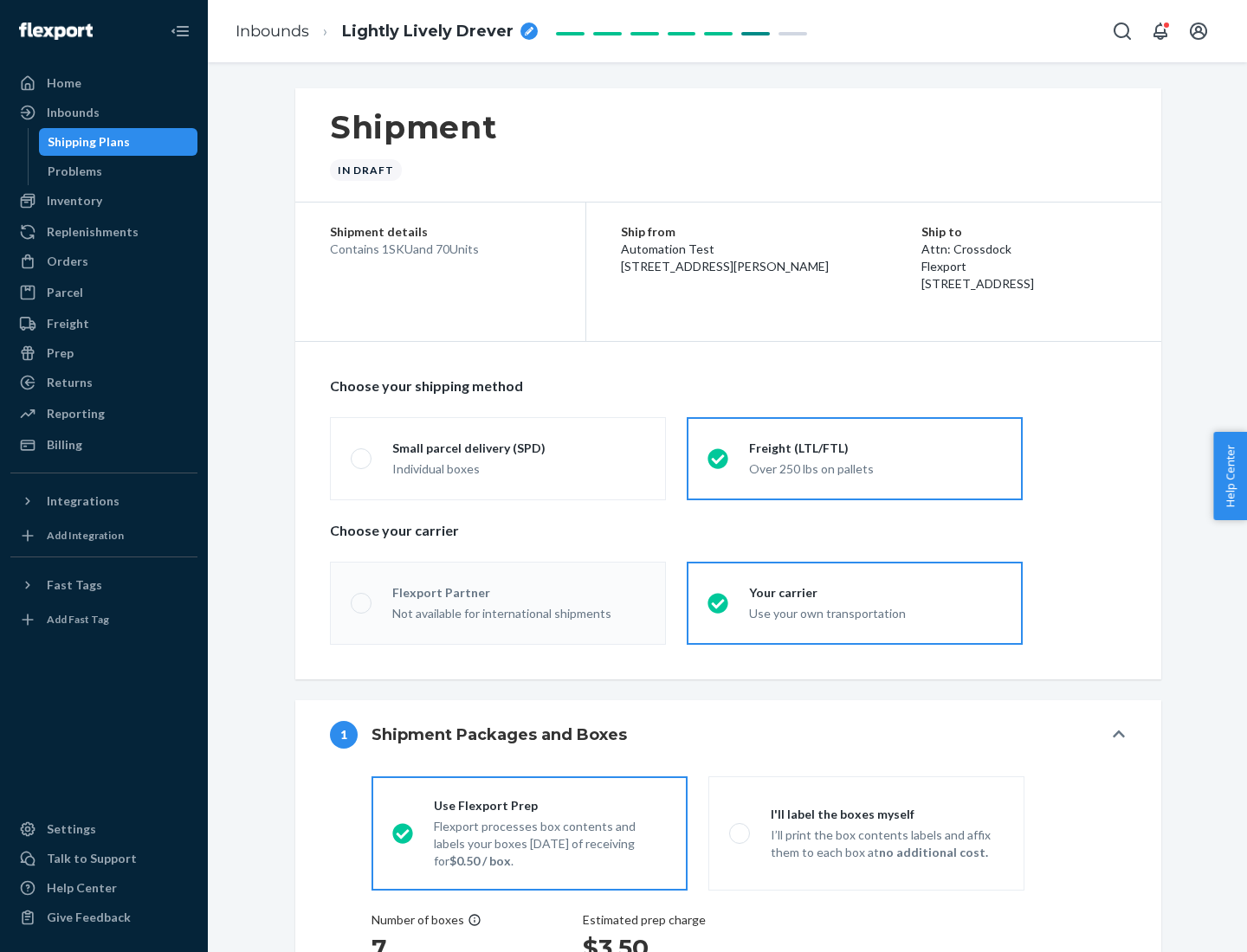
radio input "true"
radio input "false"
radio input "true"
radio input "false"
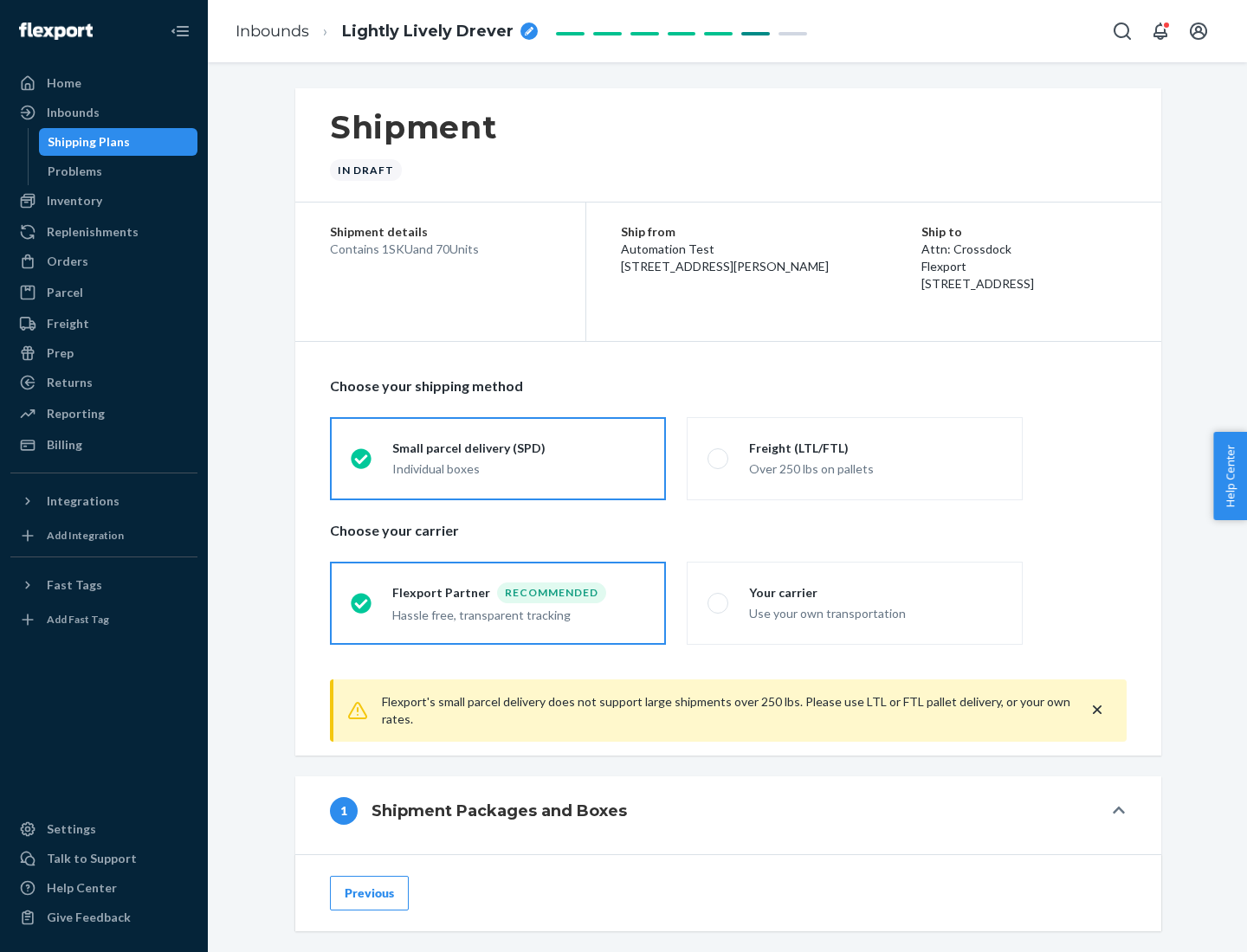
click at [855, 458] on div "Over 250 lbs on pallets" at bounding box center [876, 468] width 253 height 21
click at [719, 458] on input "Freight (LTL/FTL) Over 250 lbs on pallets" at bounding box center [714, 458] width 11 height 11
radio input "true"
radio input "false"
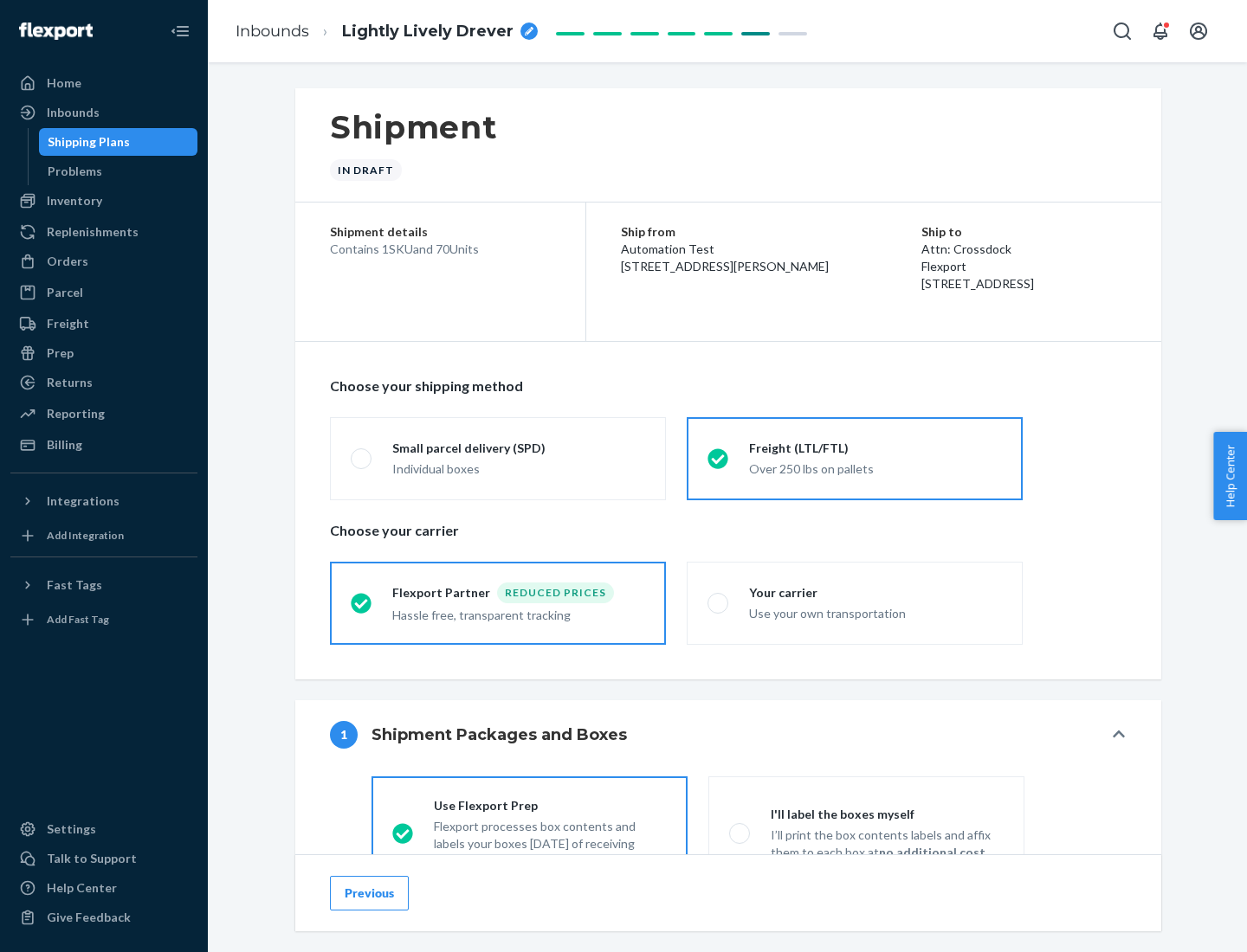
scroll to position [96, 0]
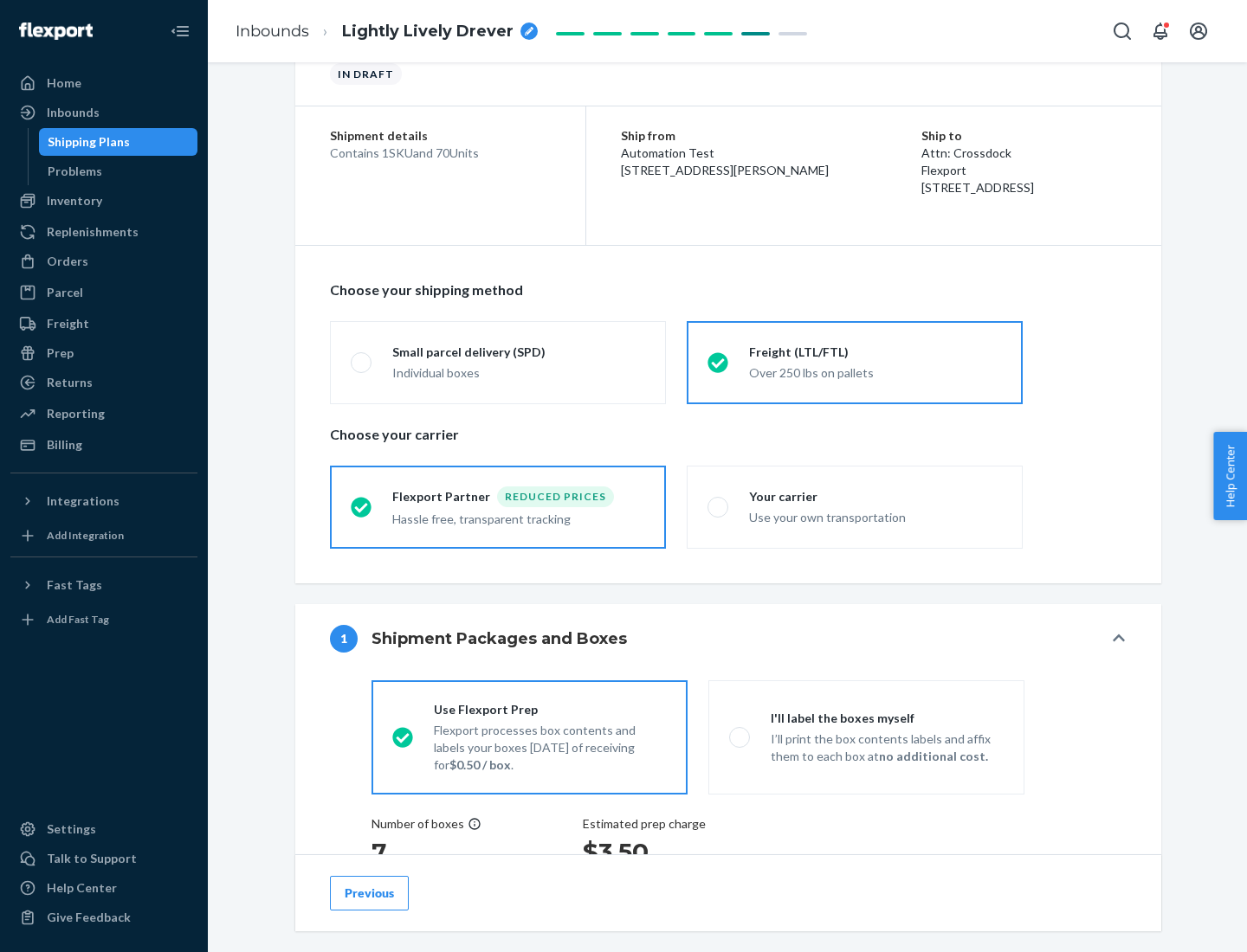
click at [855, 507] on div "Use your own transportation" at bounding box center [876, 516] width 253 height 21
click at [719, 507] on input "Your carrier Use your own transportation" at bounding box center [714, 507] width 11 height 11
radio input "true"
radio input "false"
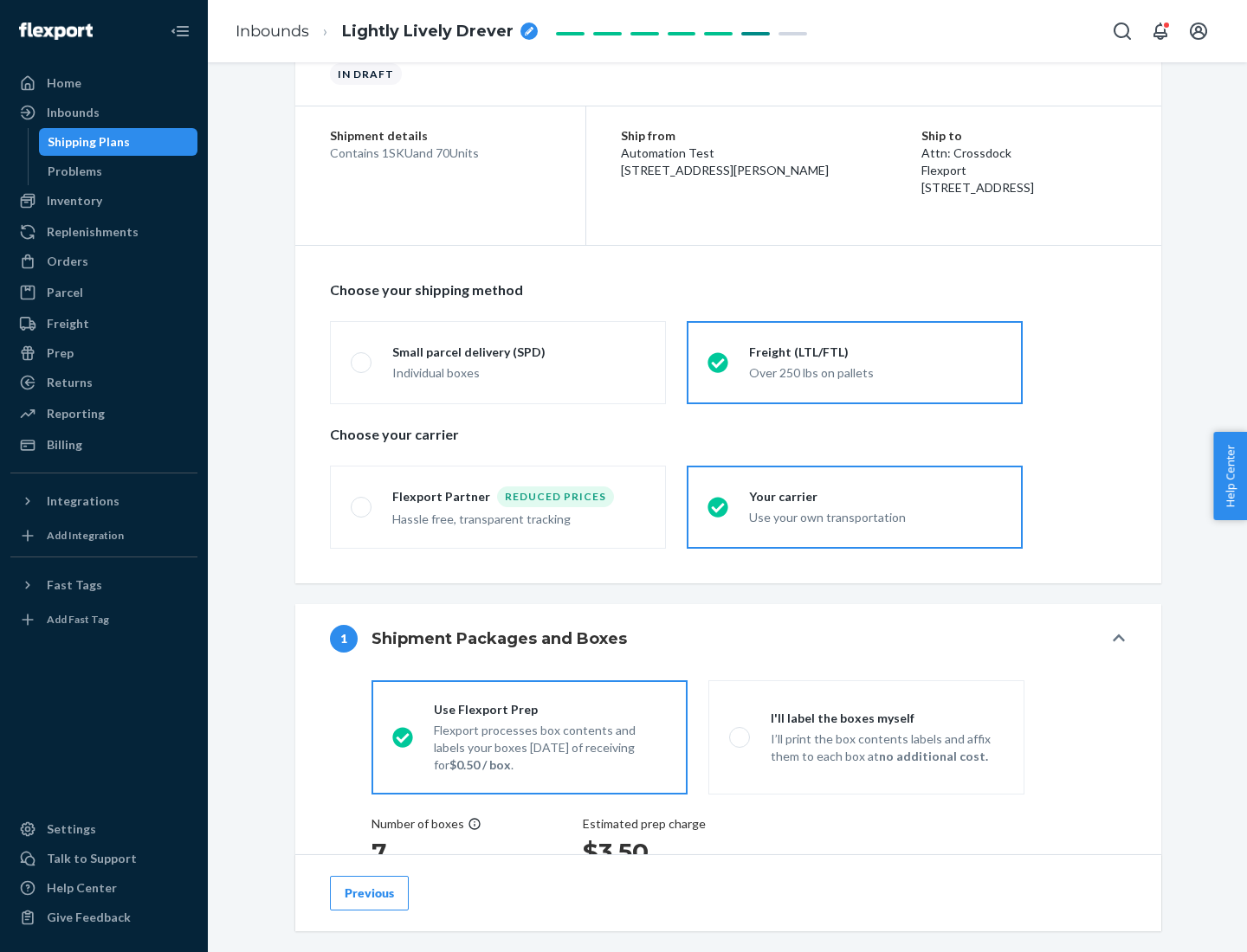
scroll to position [327, 0]
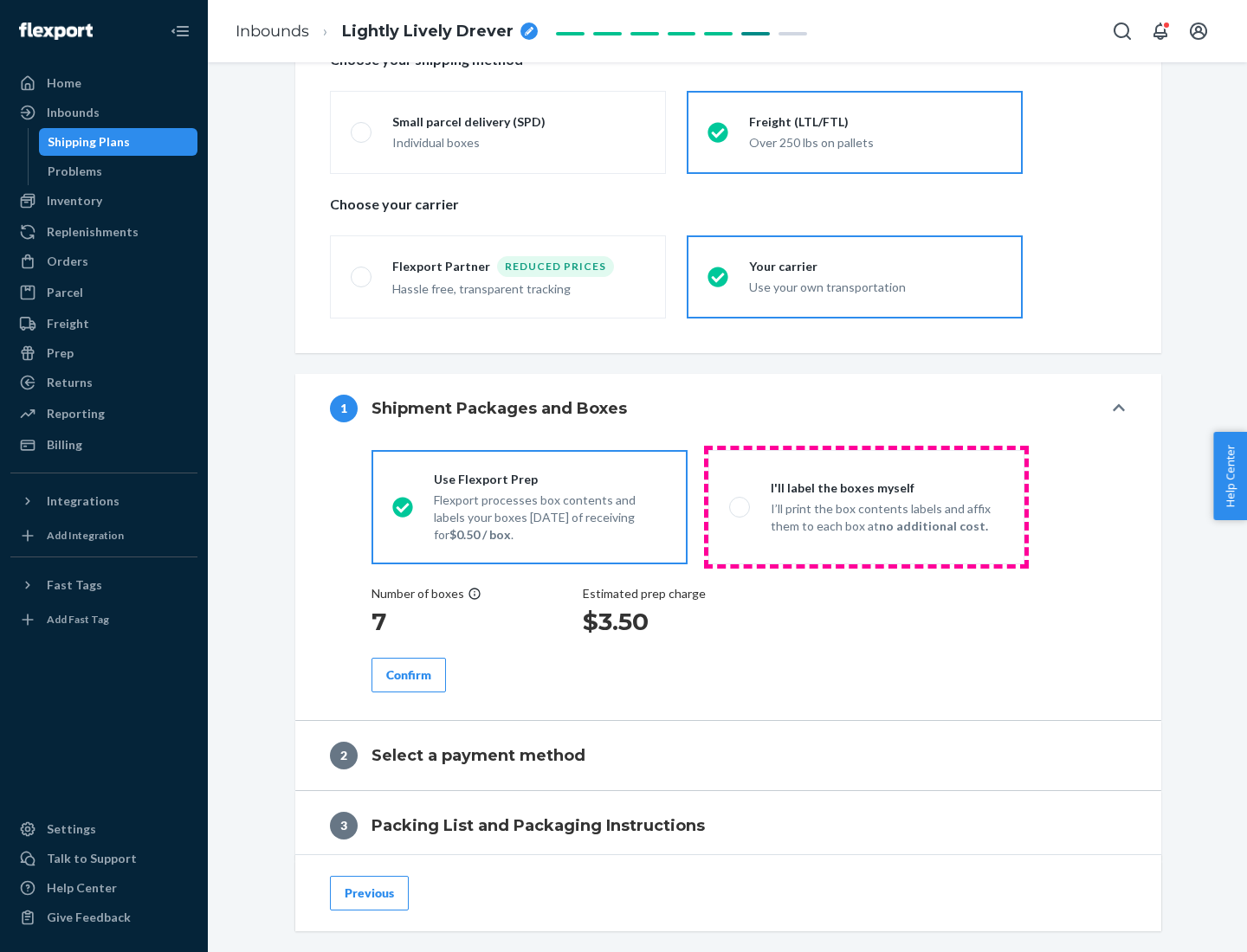
click at [866, 507] on p "I’ll print the box contents labels and affix them to each box at no additional …" at bounding box center [887, 517] width 233 height 35
click at [740, 507] on input "I'll label the boxes myself I’ll print the box contents labels and affix them t…" at bounding box center [735, 507] width 11 height 11
radio input "true"
radio input "false"
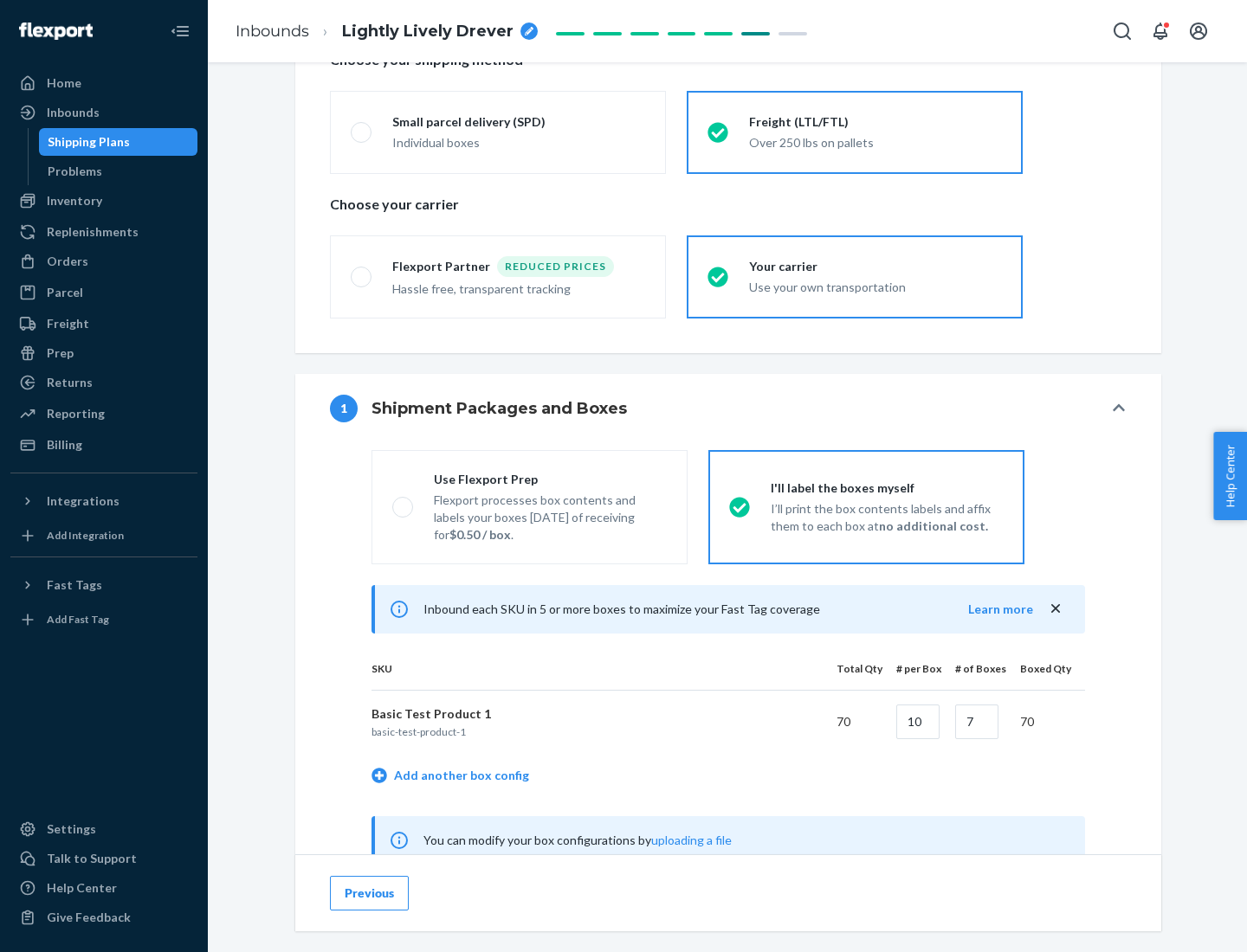
scroll to position [541, 0]
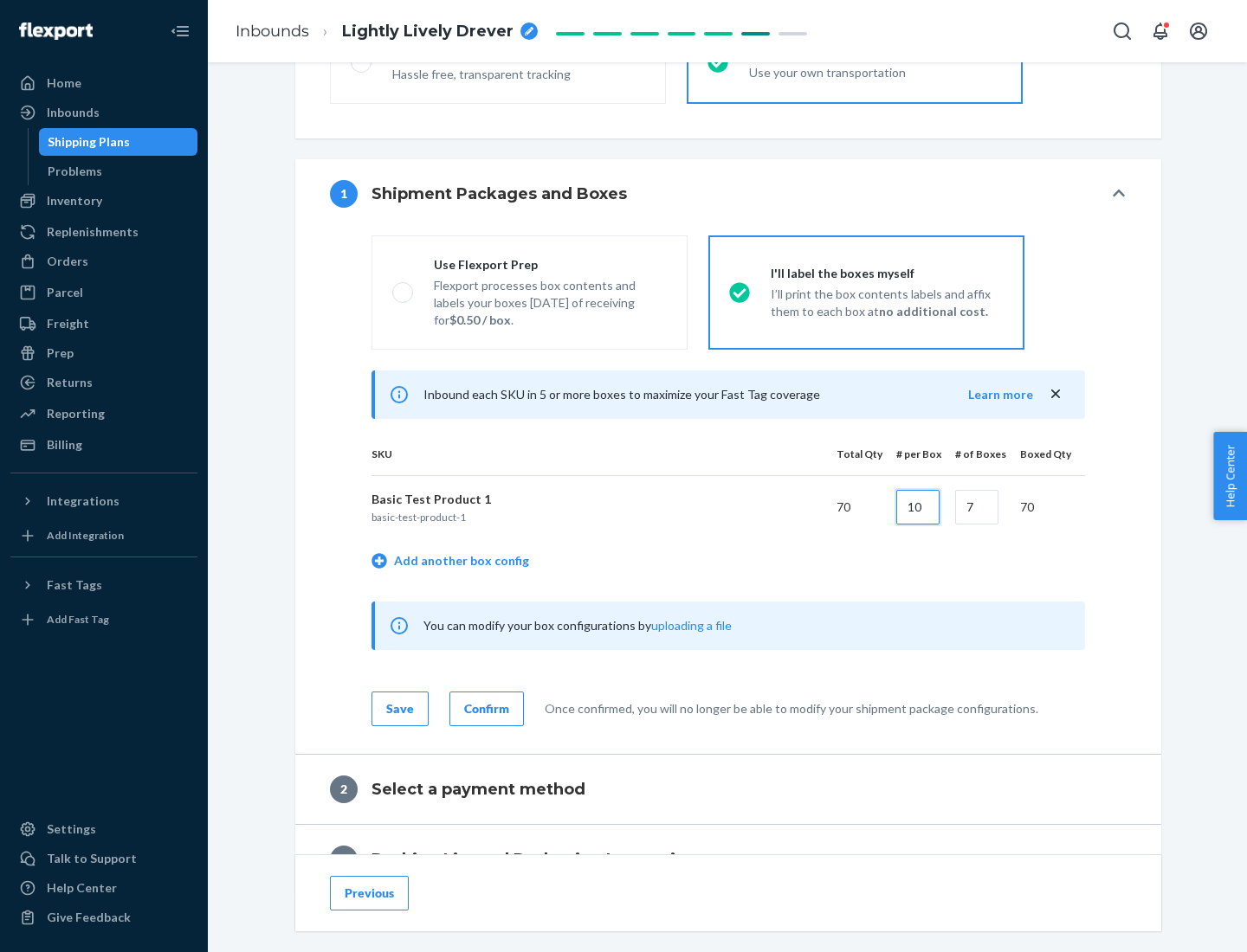
type input "10"
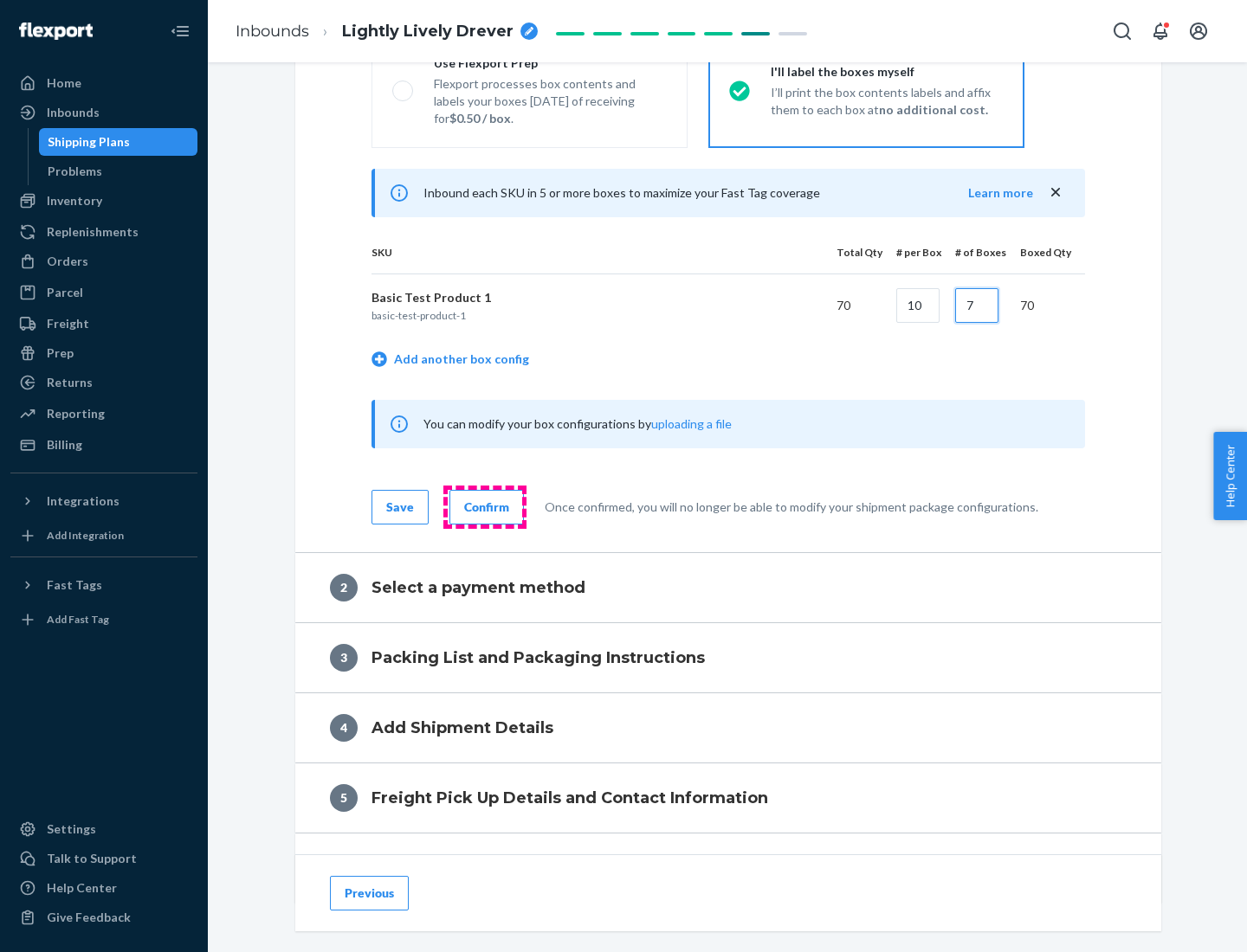
type input "7"
click at [484, 507] on div "Confirm" at bounding box center [487, 507] width 45 height 17
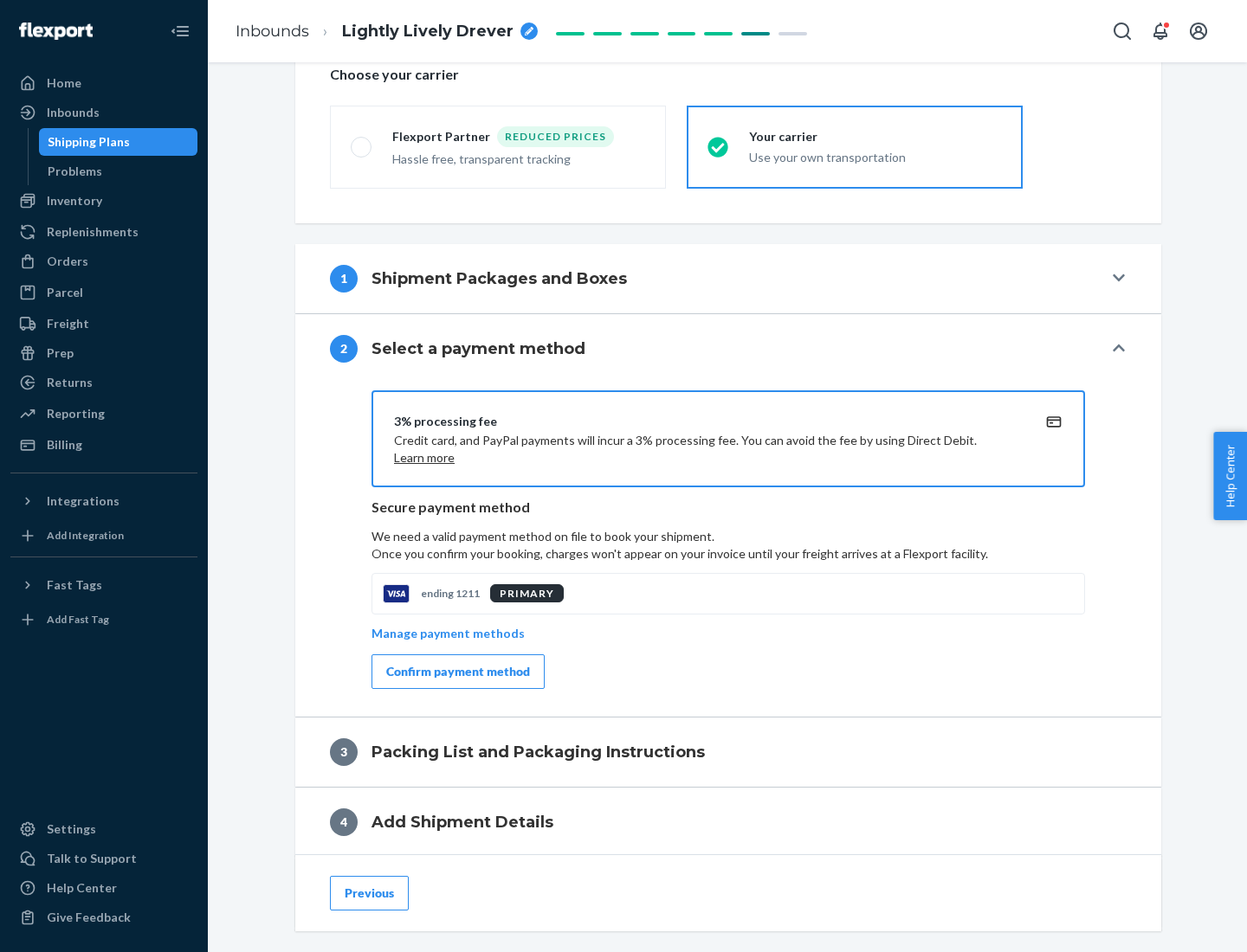
scroll to position [620, 0]
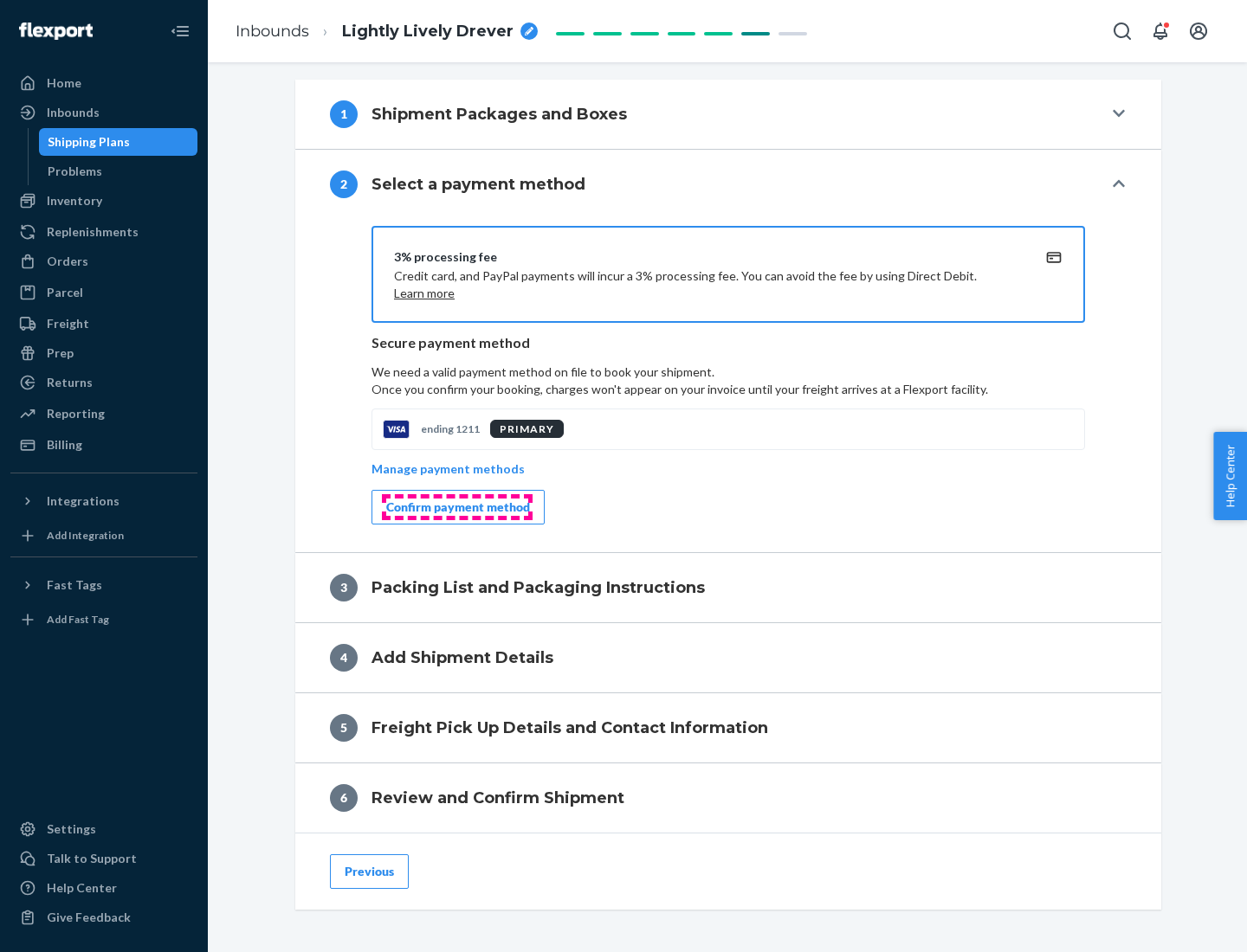
click at [457, 508] on div "Confirm payment method" at bounding box center [459, 507] width 144 height 17
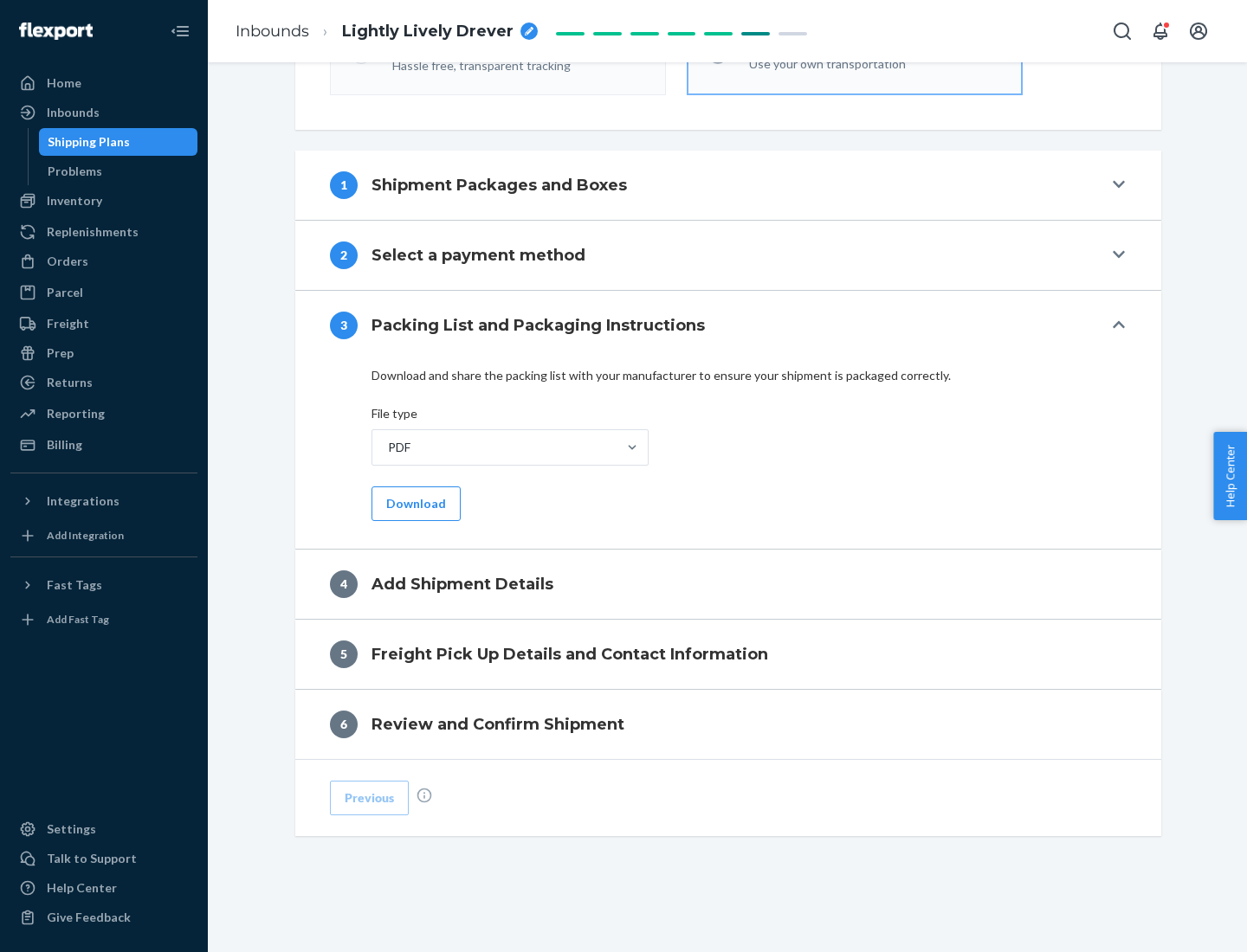
scroll to position [547, 0]
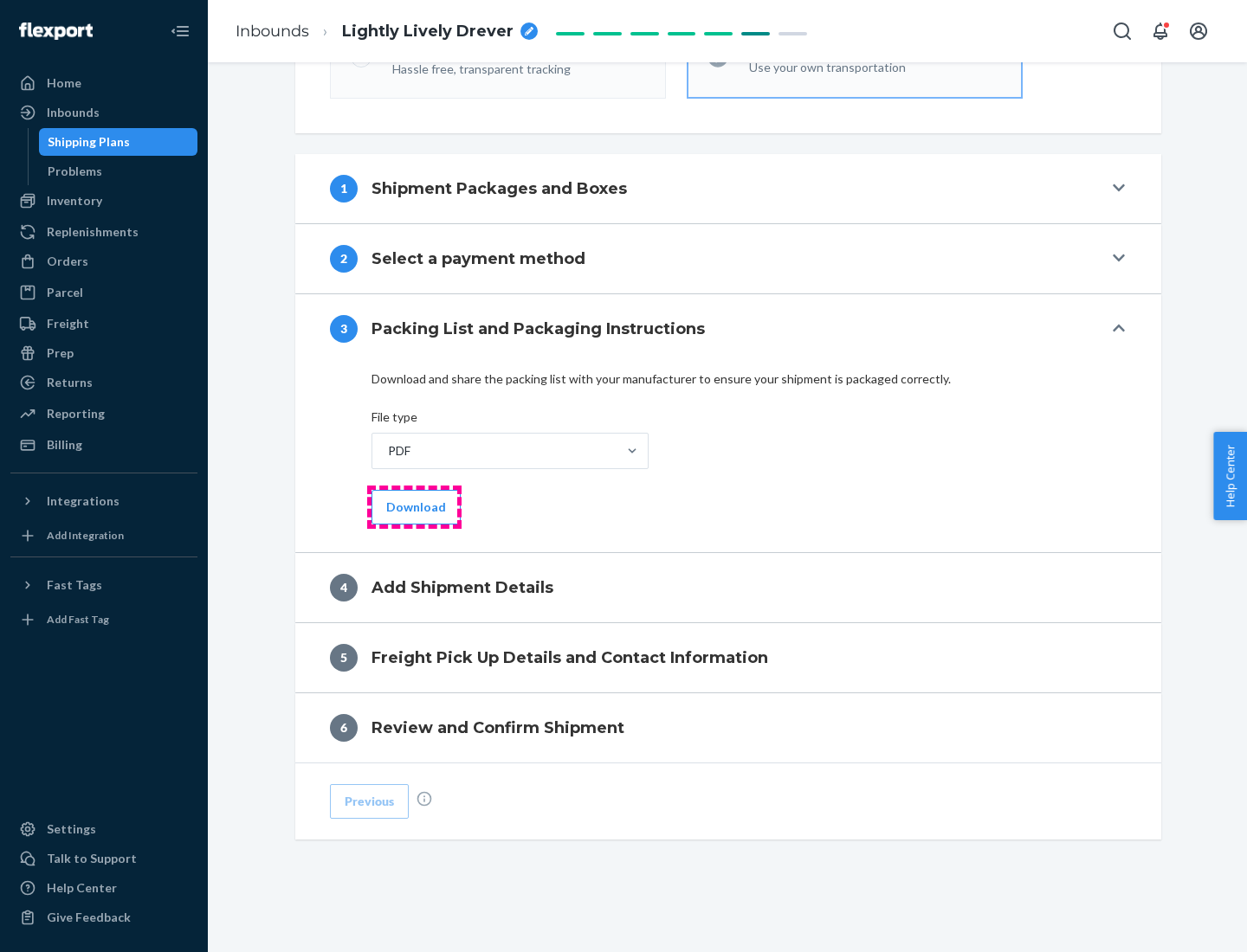
click at [414, 507] on button "Download" at bounding box center [416, 507] width 89 height 35
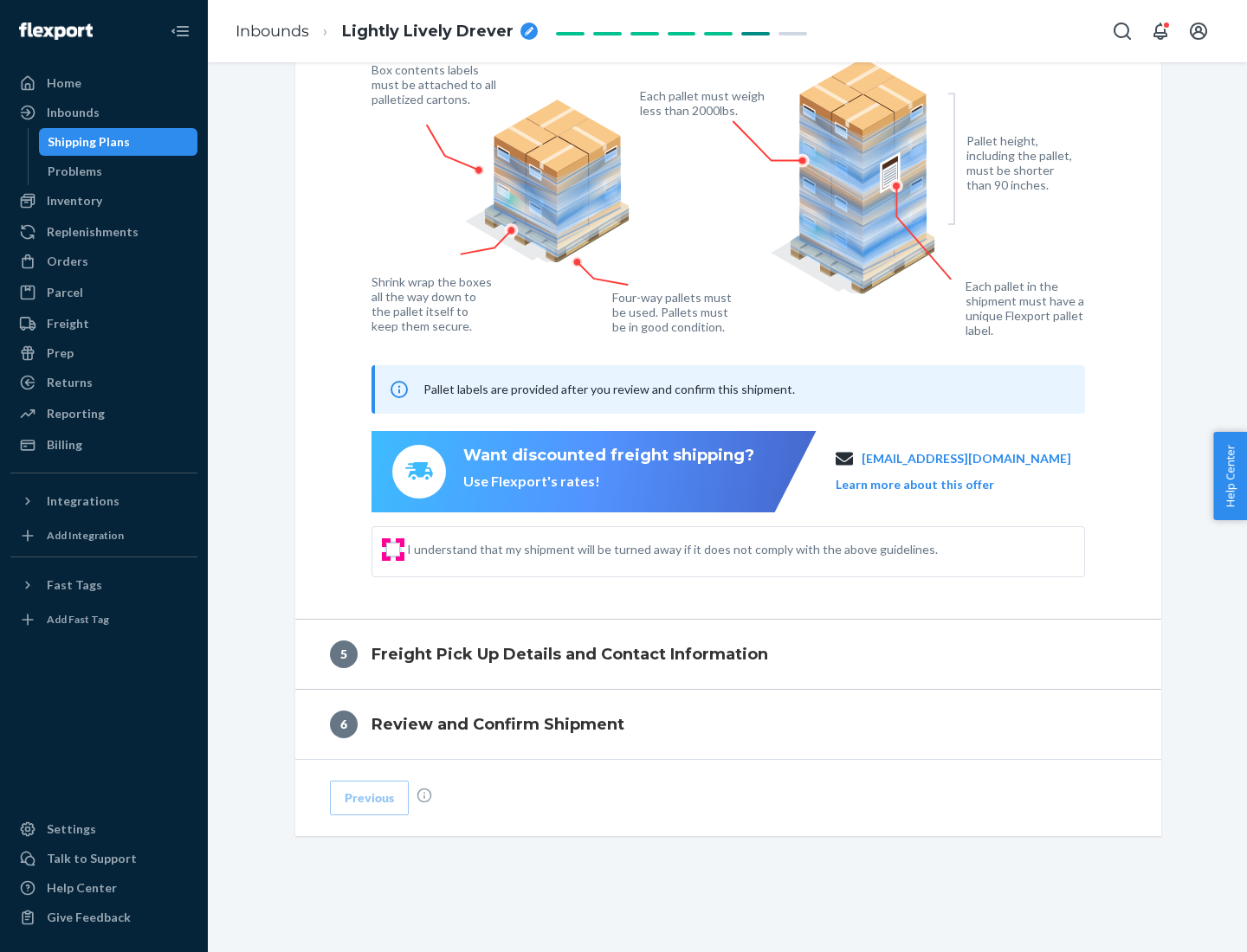
click at [393, 548] on input "I understand that my shipment will be turned away if it does not comply with th…" at bounding box center [393, 549] width 14 height 14
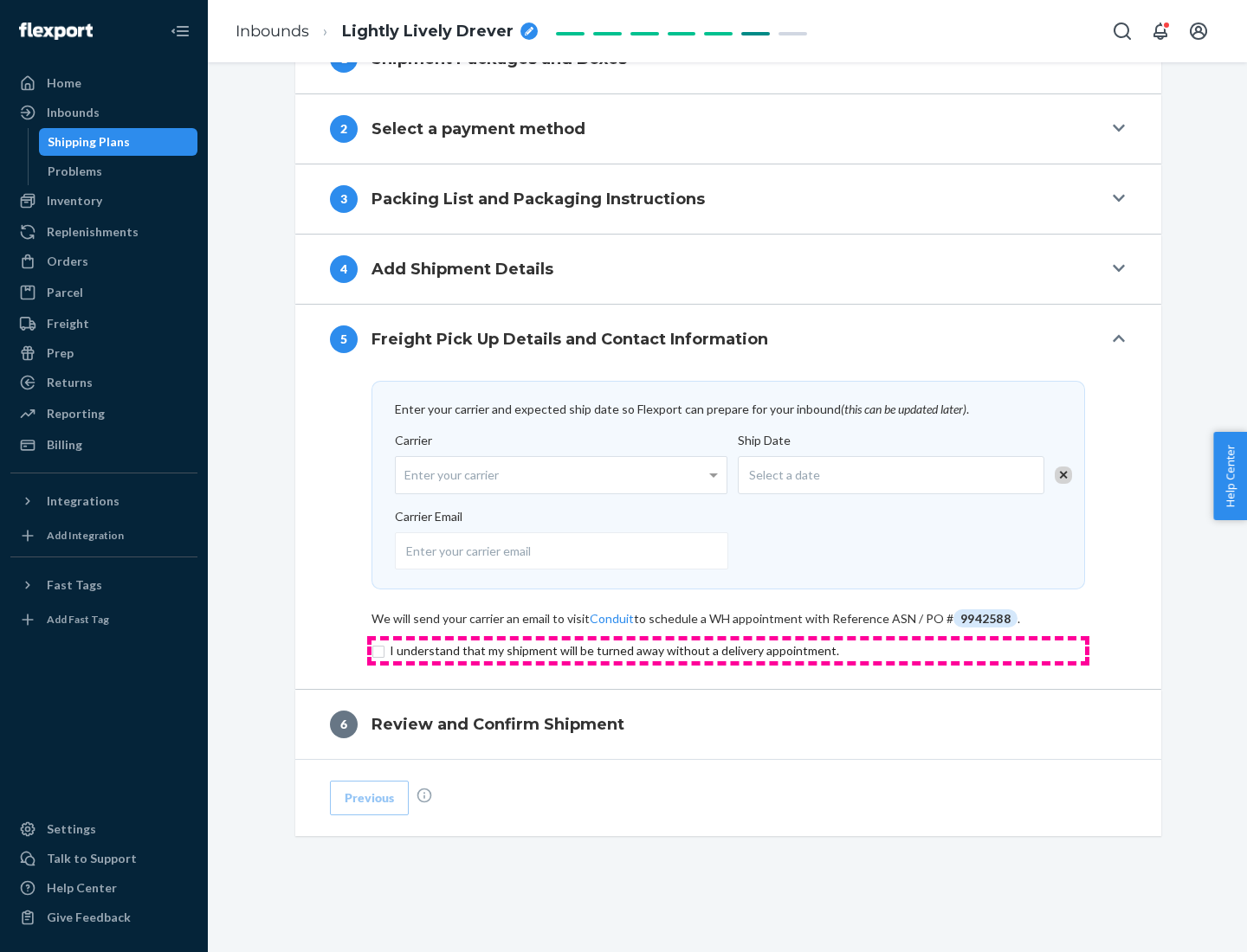
click at [729, 650] on input "checkbox" at bounding box center [728, 651] width 714 height 21
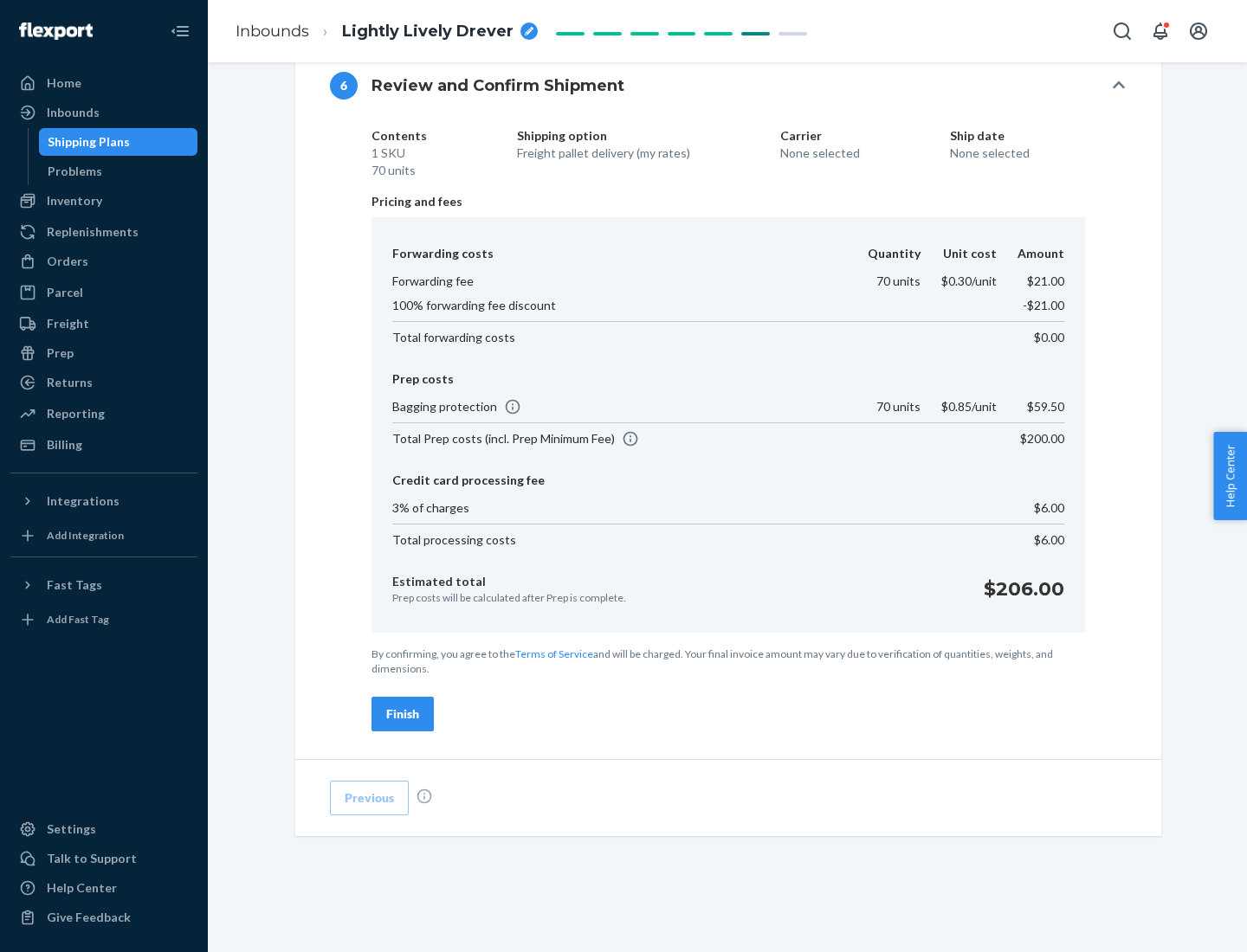
click at [403, 714] on div "Finish" at bounding box center [403, 714] width 33 height 17
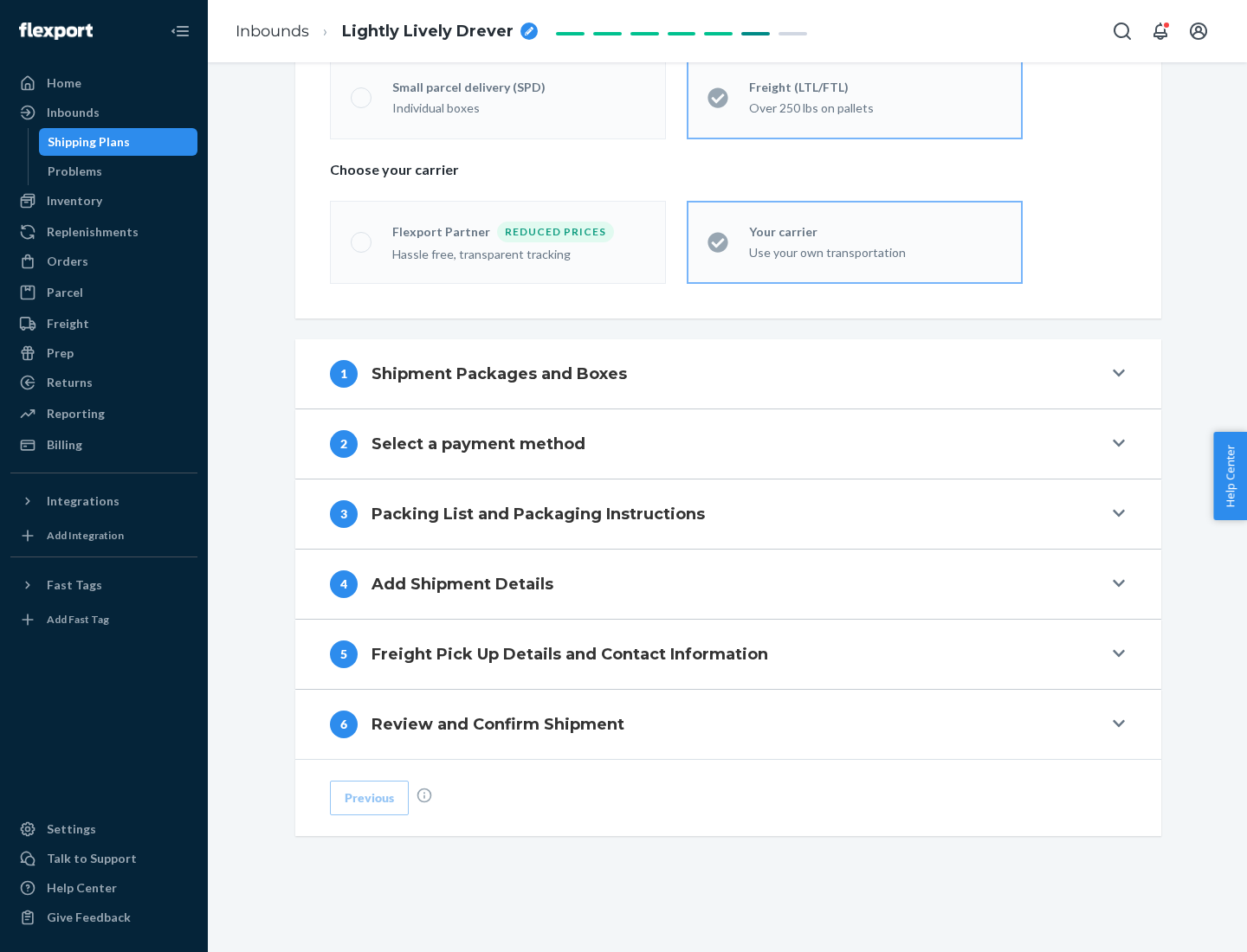
scroll to position [361, 0]
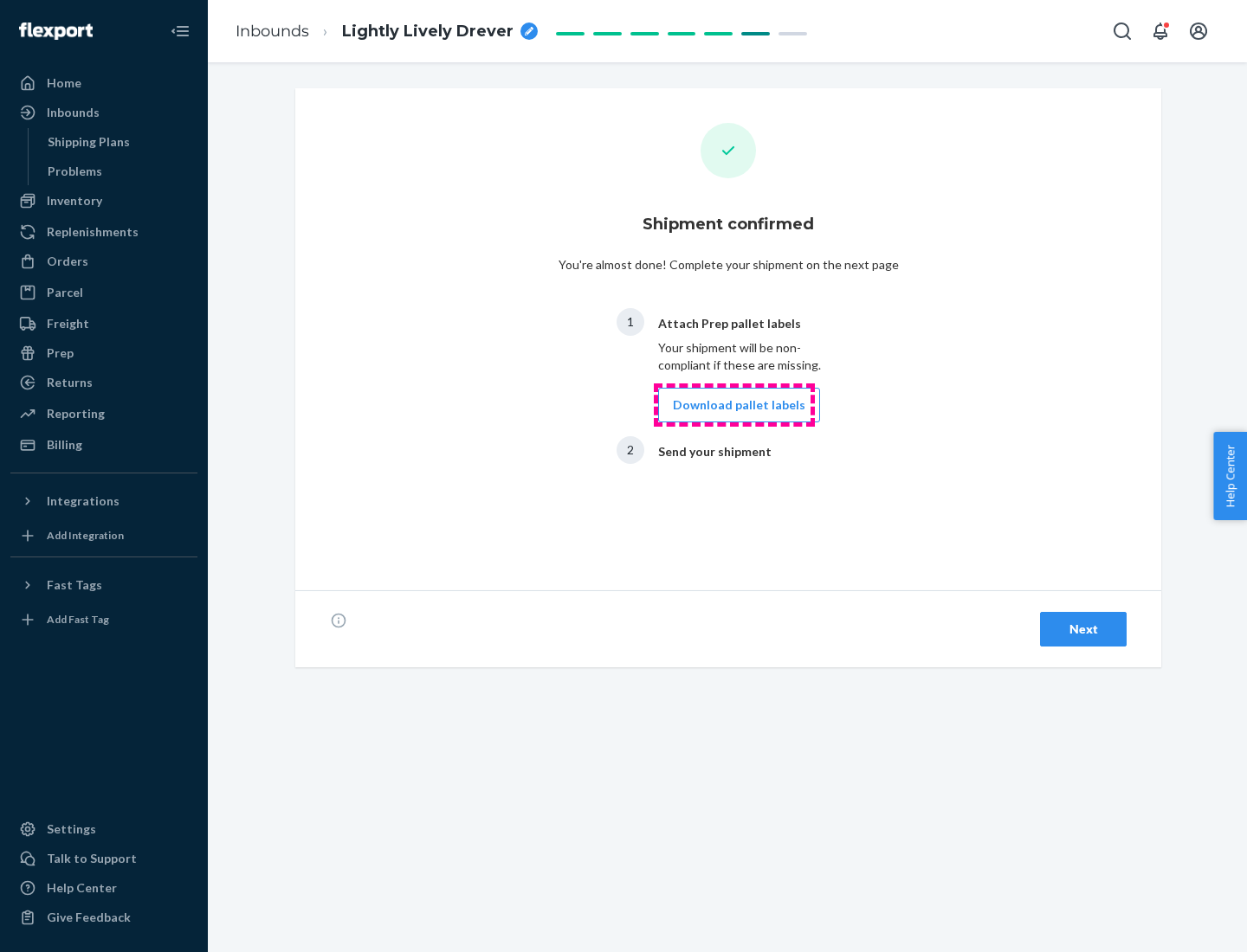
click at [734, 405] on button "Download pallet labels" at bounding box center [739, 404] width 162 height 35
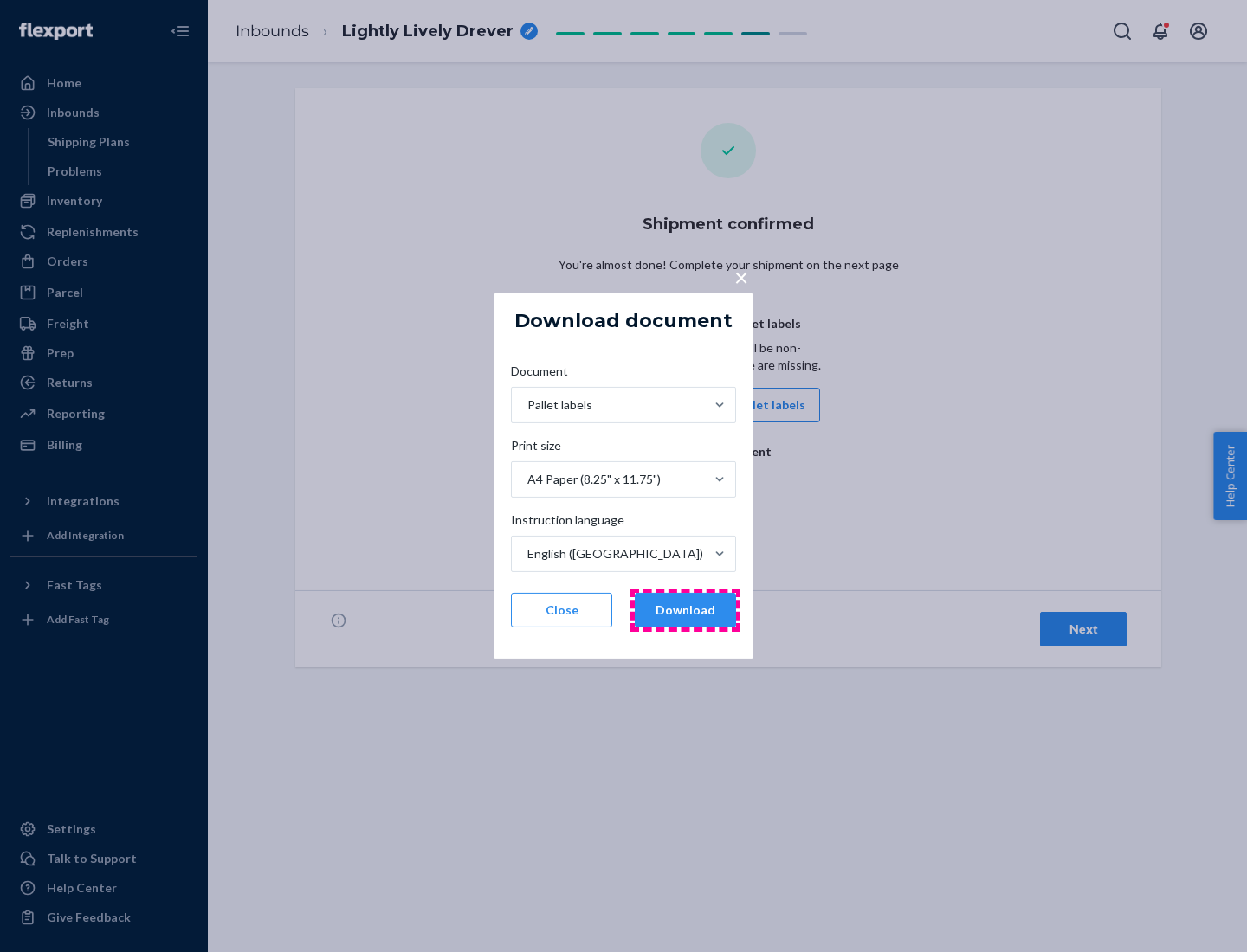
click at [685, 610] on button "Download" at bounding box center [685, 610] width 101 height 35
click at [740, 277] on span "×" at bounding box center [741, 277] width 14 height 29
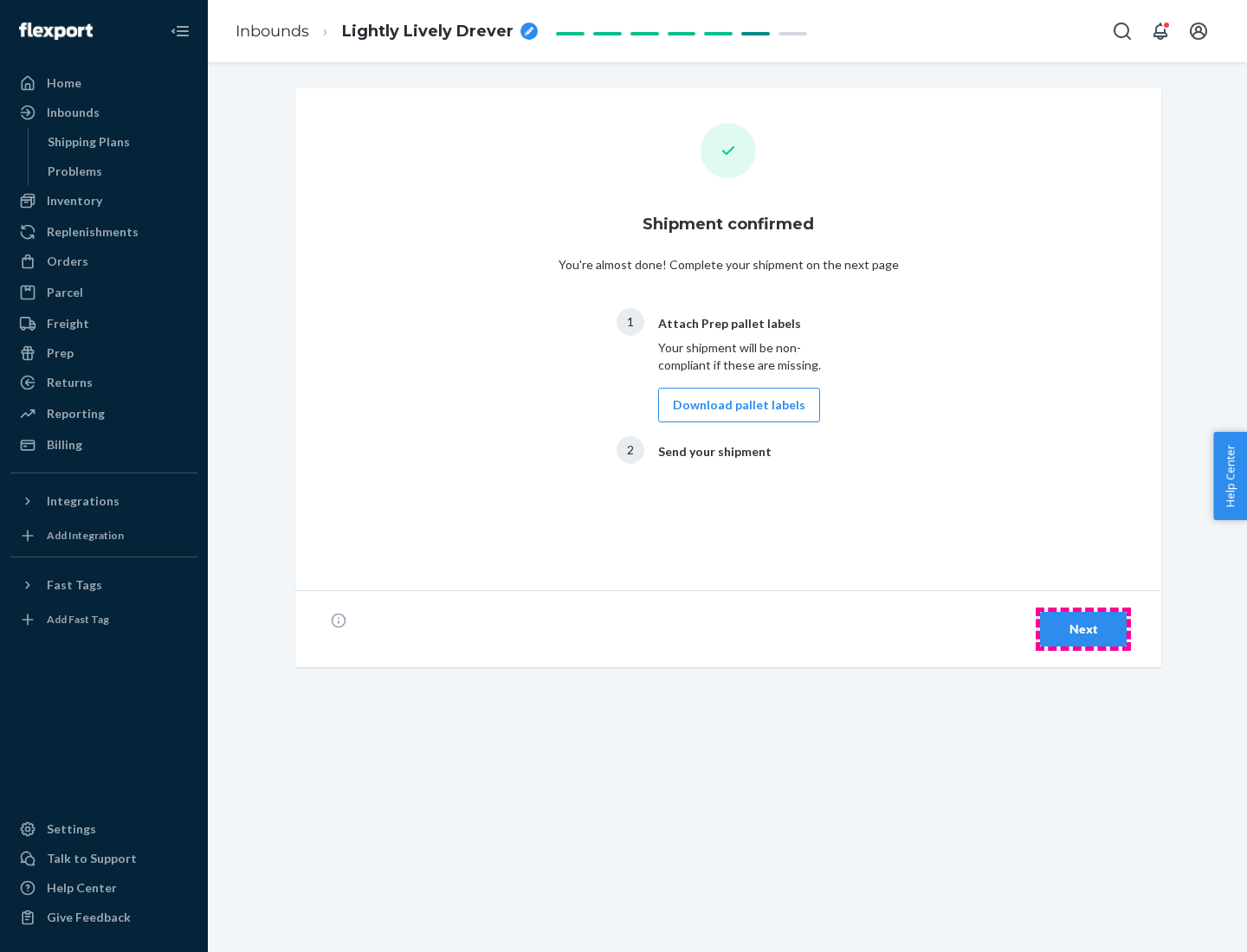
click at [1083, 629] on div "Next" at bounding box center [1083, 629] width 57 height 17
